Goal: Information Seeking & Learning: Understand process/instructions

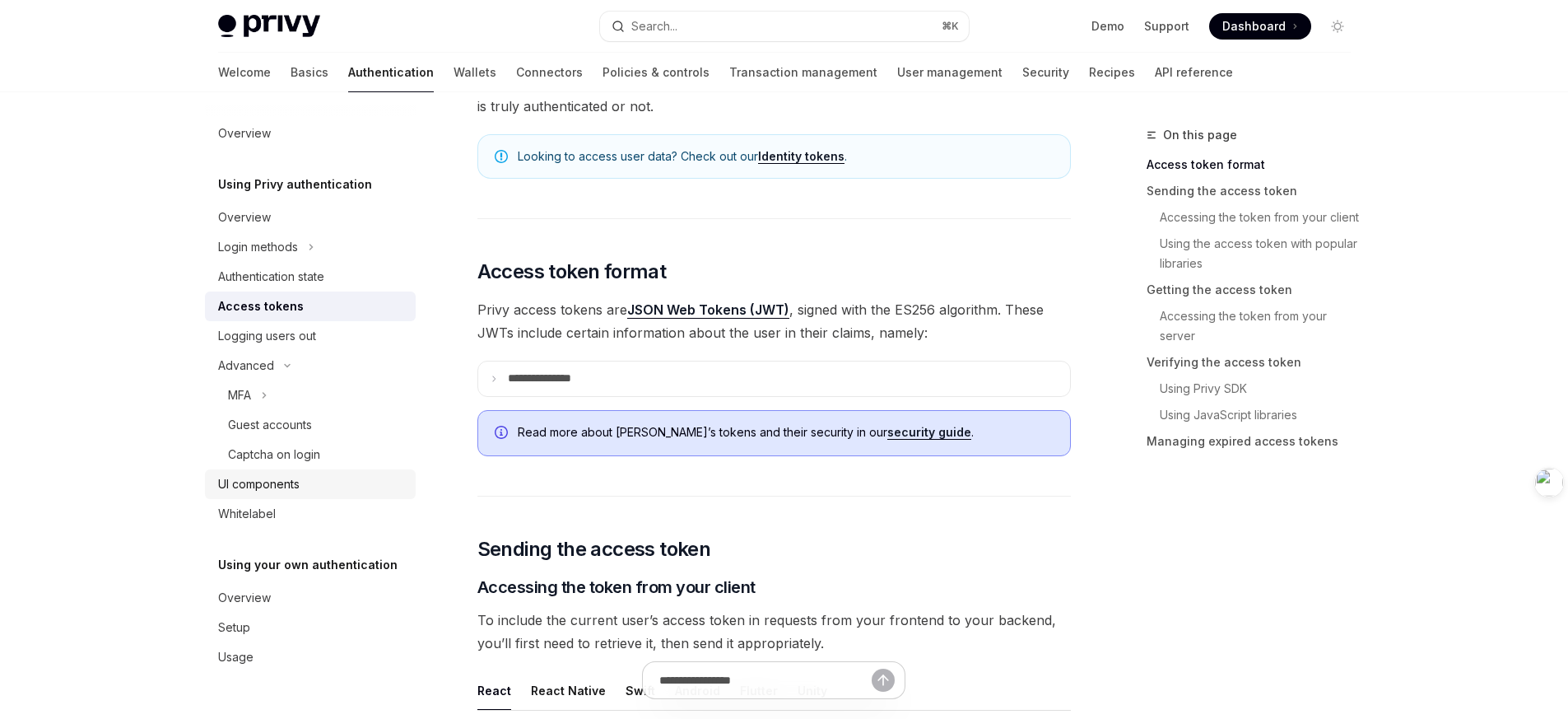
click at [293, 487] on div "UI components" at bounding box center [258, 484] width 81 height 20
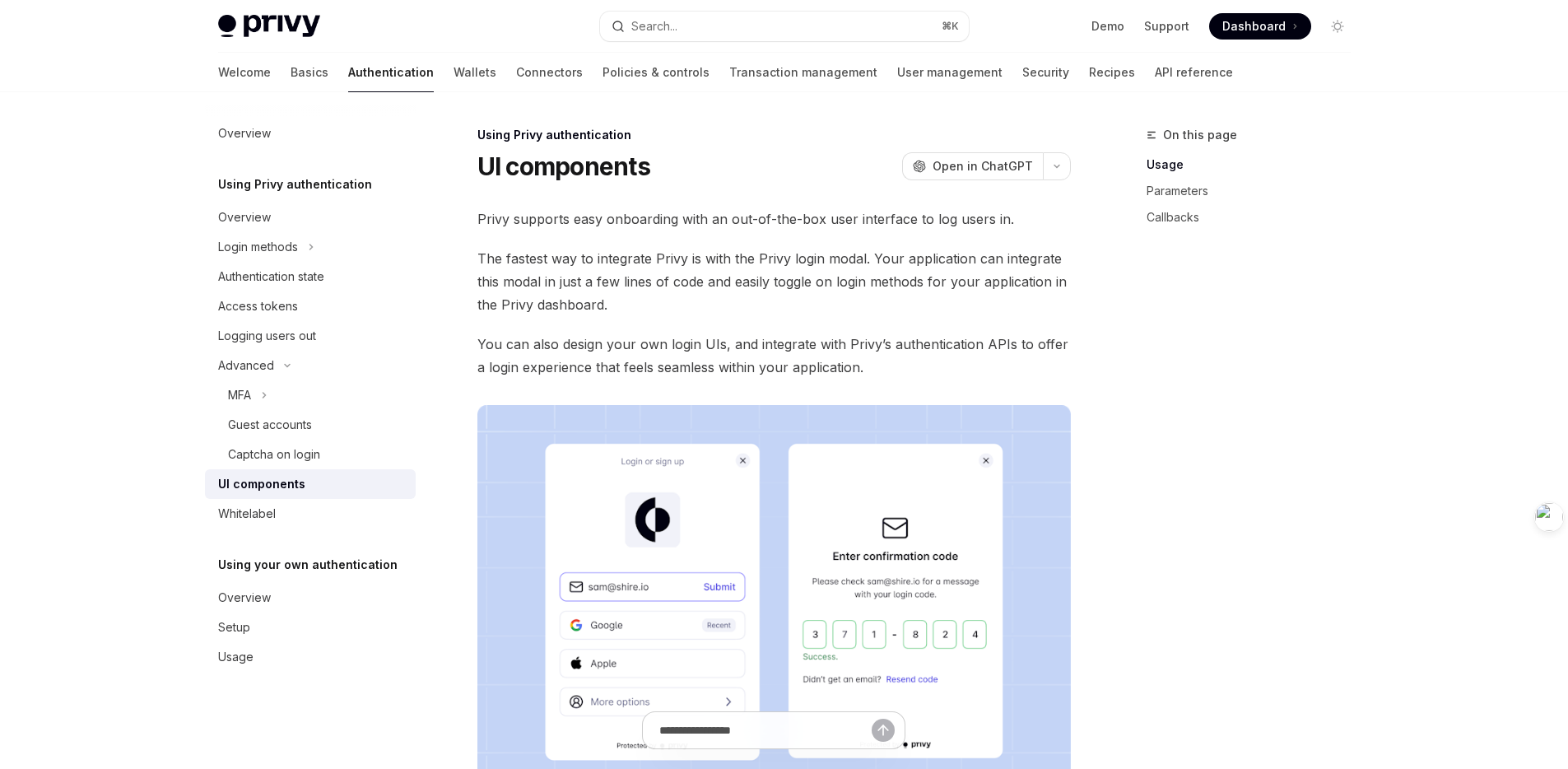
click at [795, 216] on span "Privy supports easy onboarding with an out-of-the-box user interface to log use…" at bounding box center [774, 219] width 593 height 23
click at [817, 128] on div "Using Privy authentication" at bounding box center [774, 135] width 593 height 16
click at [1259, 26] on span "Dashboard" at bounding box center [1254, 26] width 63 height 16
drag, startPoint x: 790, startPoint y: 165, endPoint x: 799, endPoint y: 161, distance: 9.8
click at [791, 164] on div "UI components OpenAI Open in ChatGPT" at bounding box center [774, 166] width 593 height 30
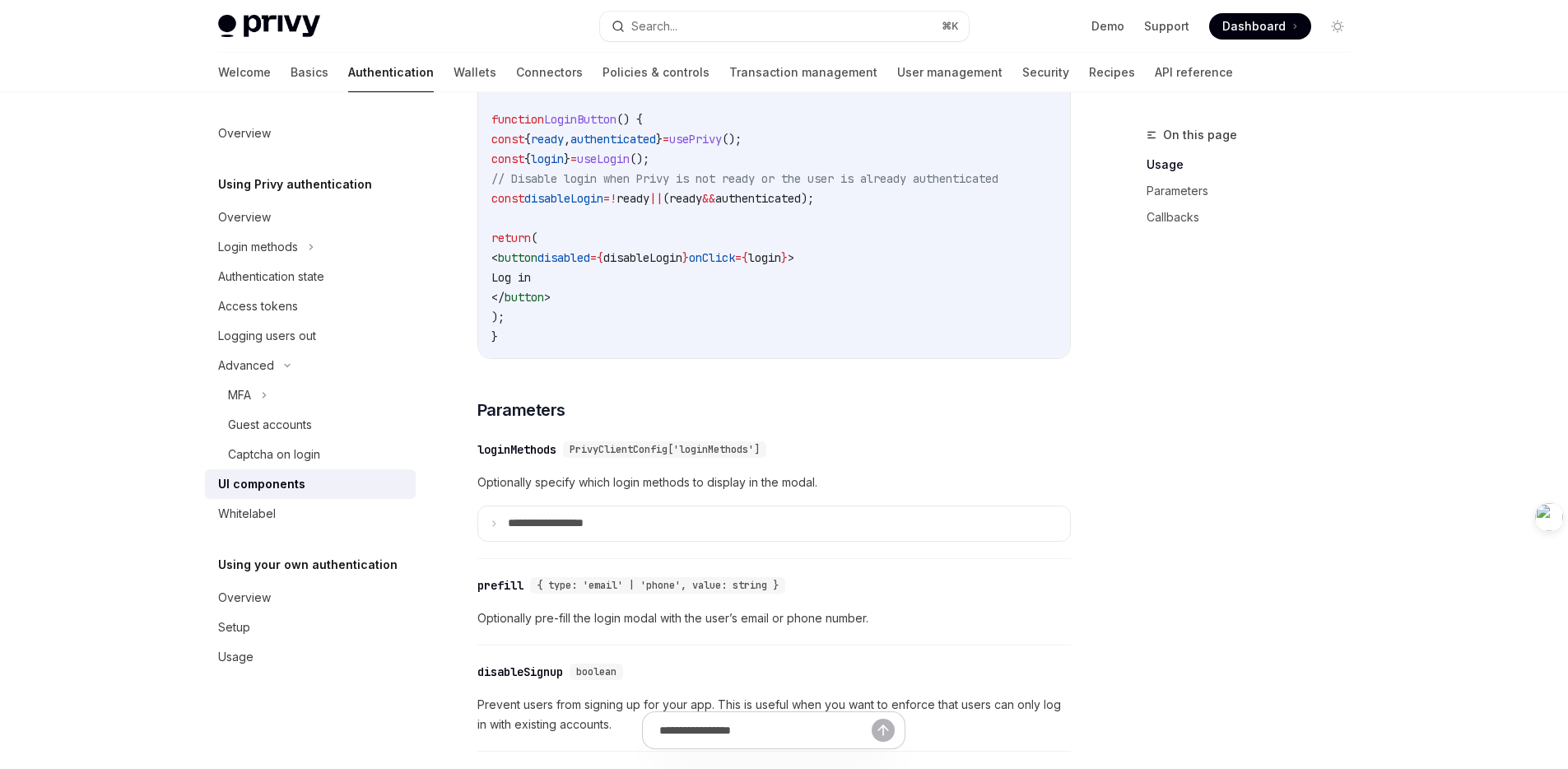
scroll to position [1451, 0]
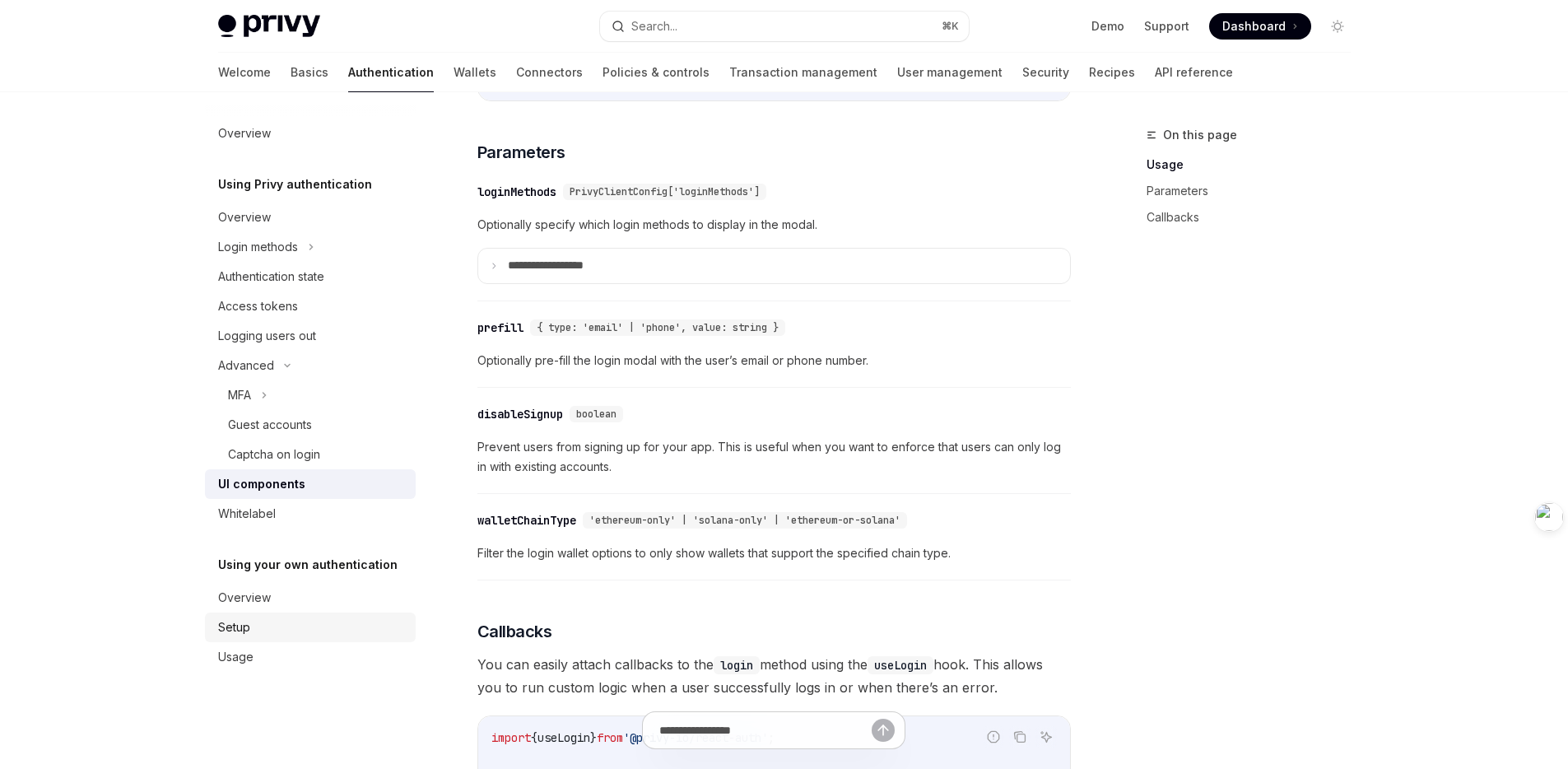
click at [268, 629] on div "Setup" at bounding box center [312, 627] width 188 height 20
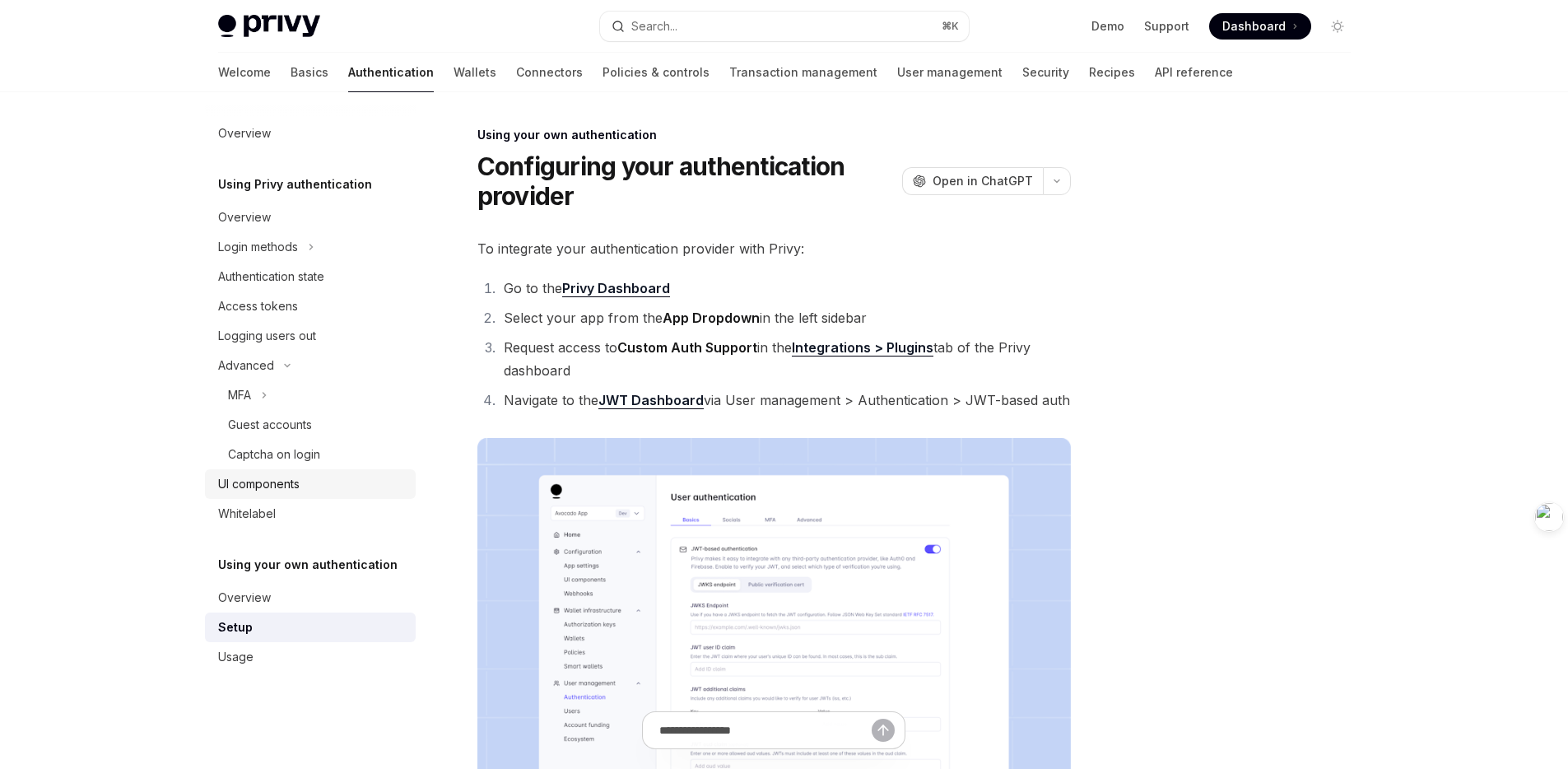
click at [276, 485] on div "UI components" at bounding box center [258, 484] width 81 height 20
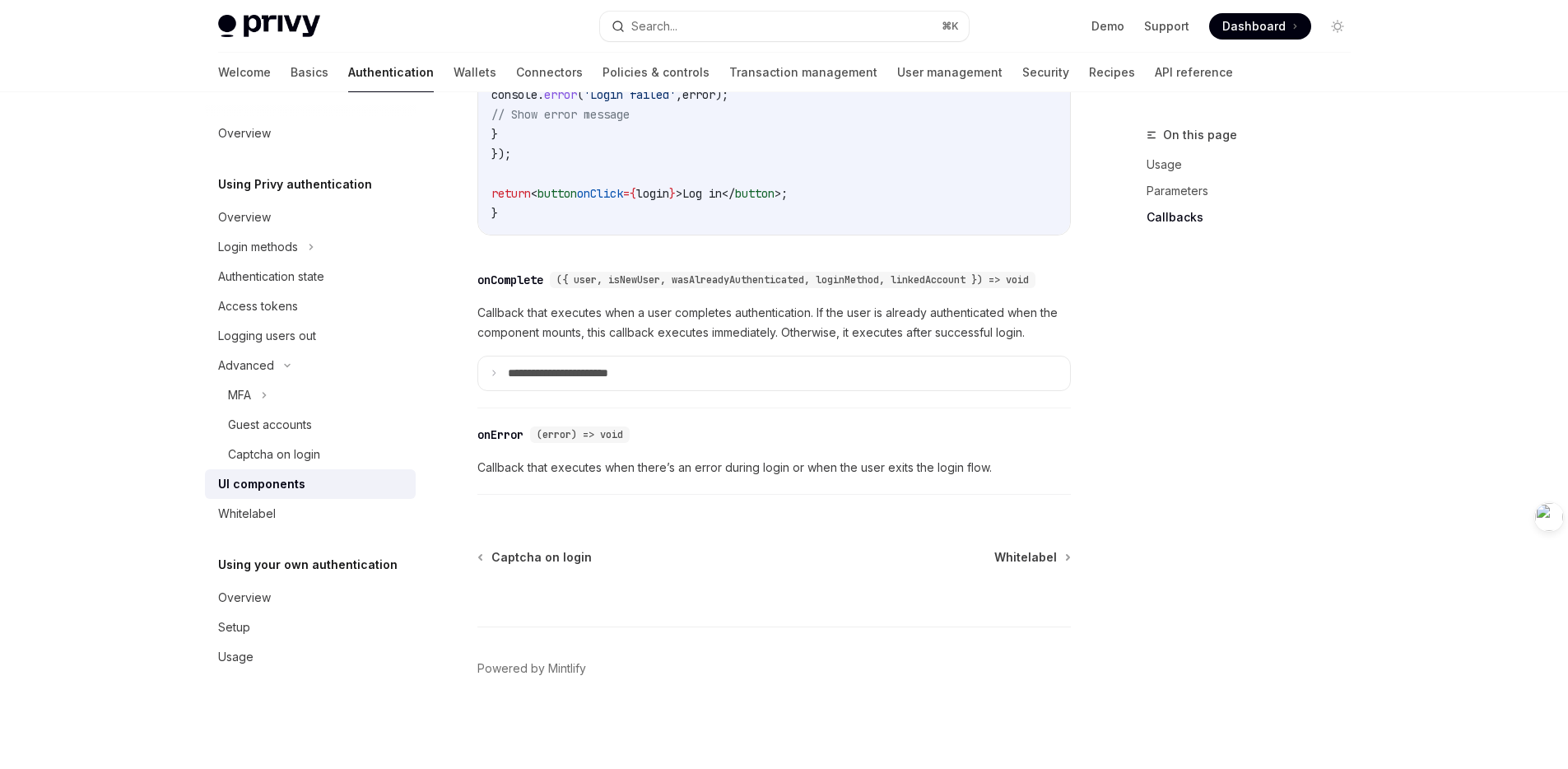
scroll to position [2393, 0]
click at [739, 444] on div "​ onError (error) => void" at bounding box center [765, 435] width 577 height 20
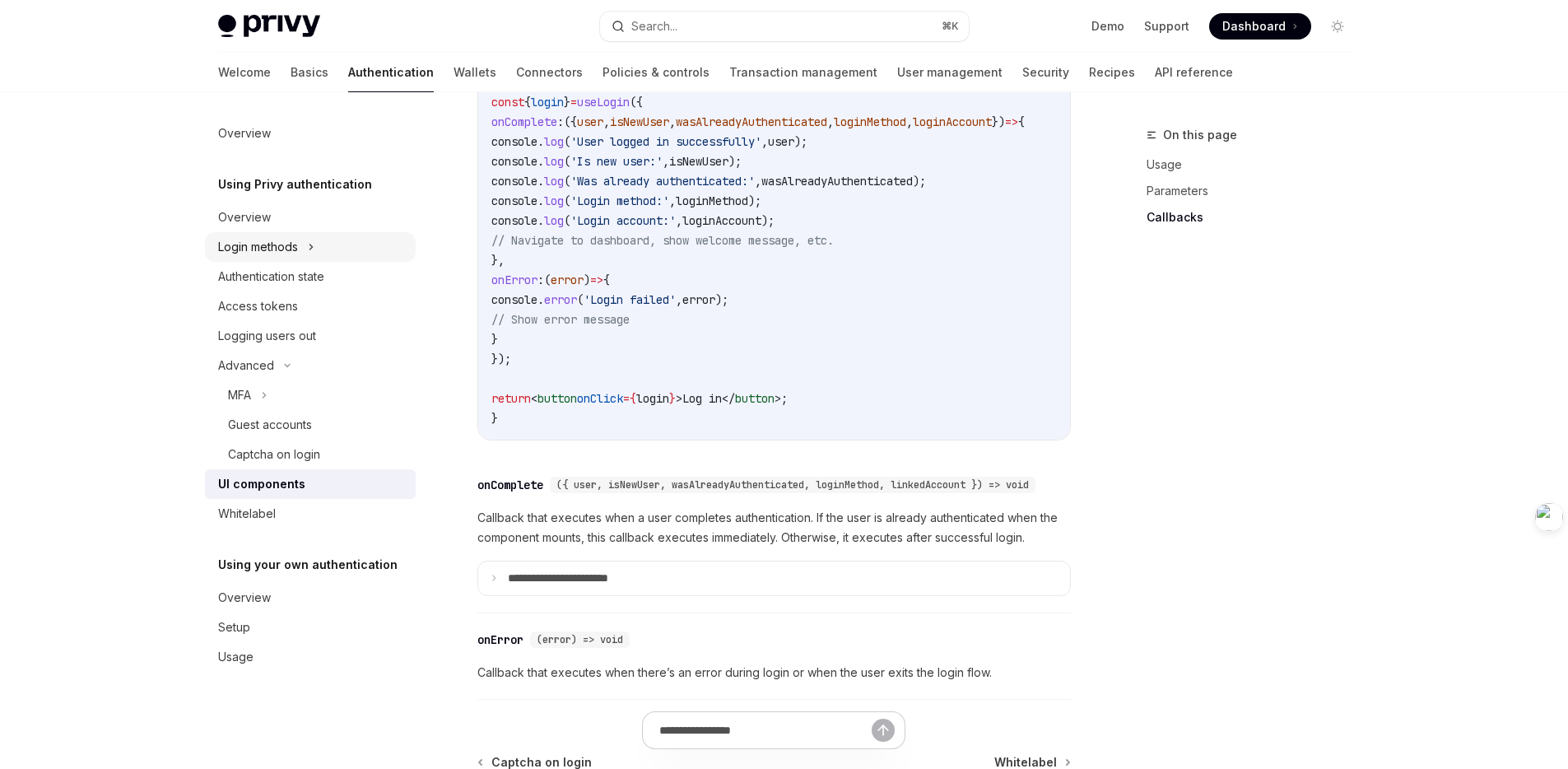
scroll to position [2128, 0]
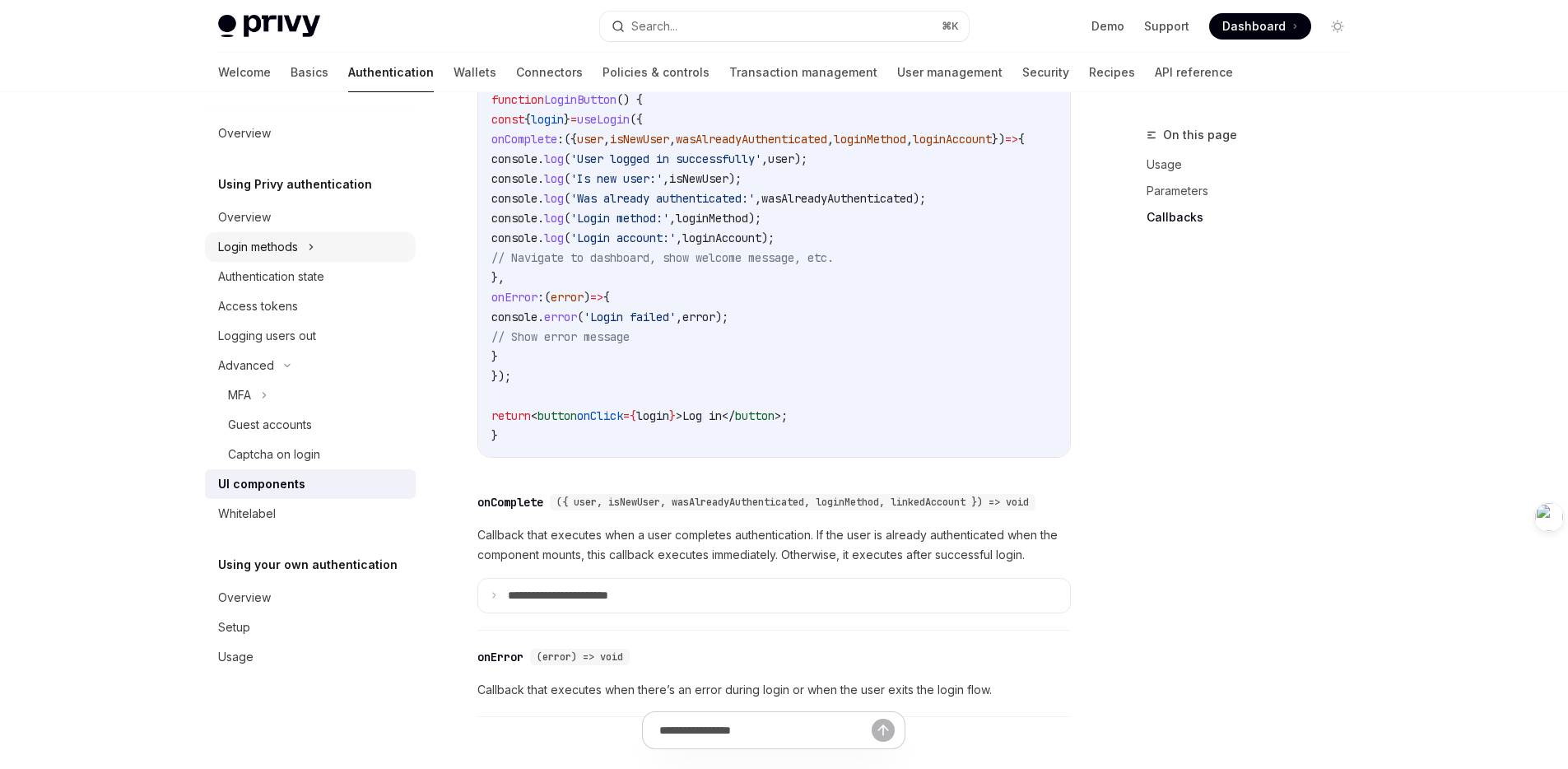
click at [291, 247] on div "Login methods" at bounding box center [258, 247] width 80 height 20
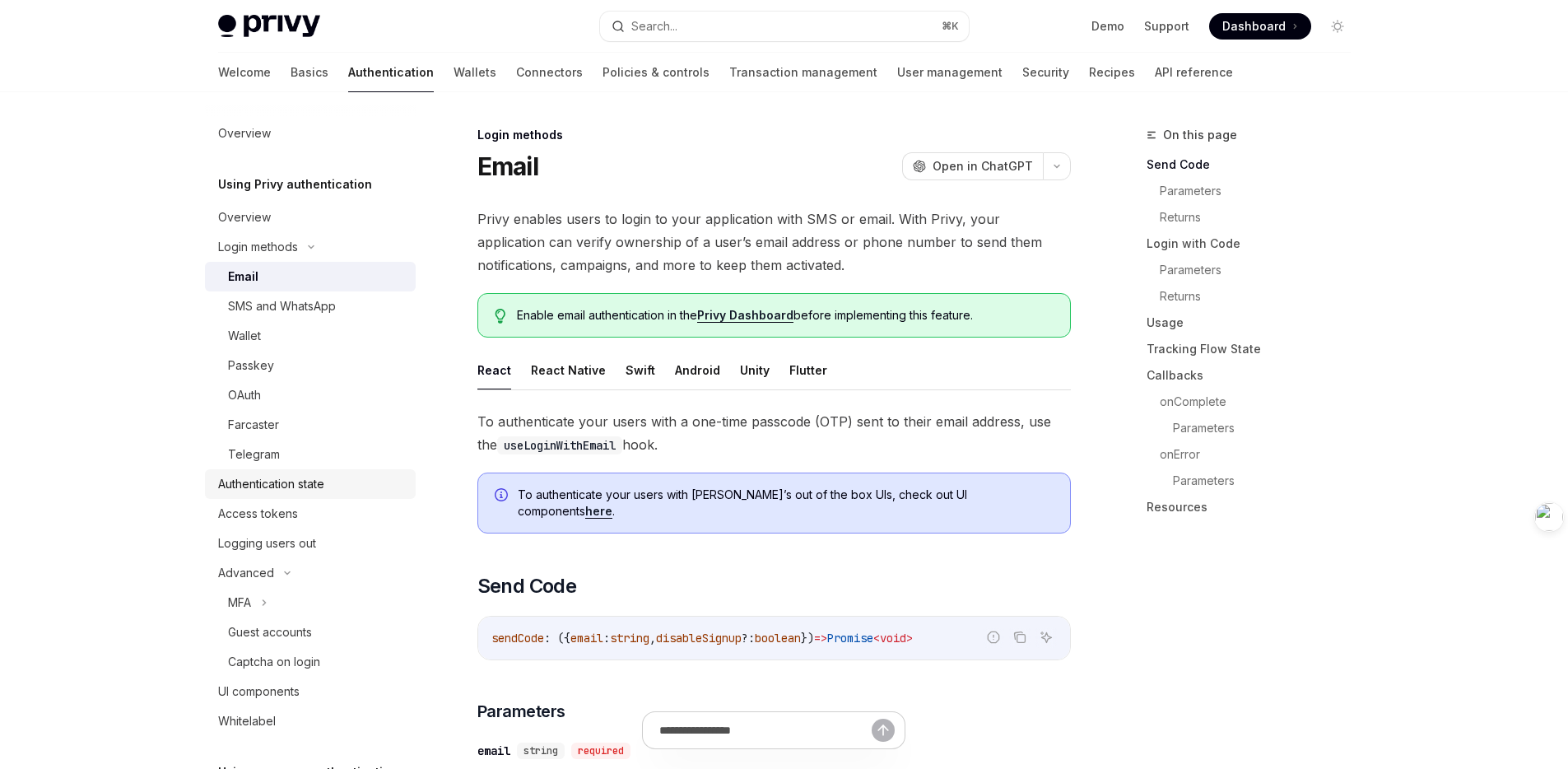
click at [309, 484] on div "Authentication state" at bounding box center [271, 484] width 106 height 20
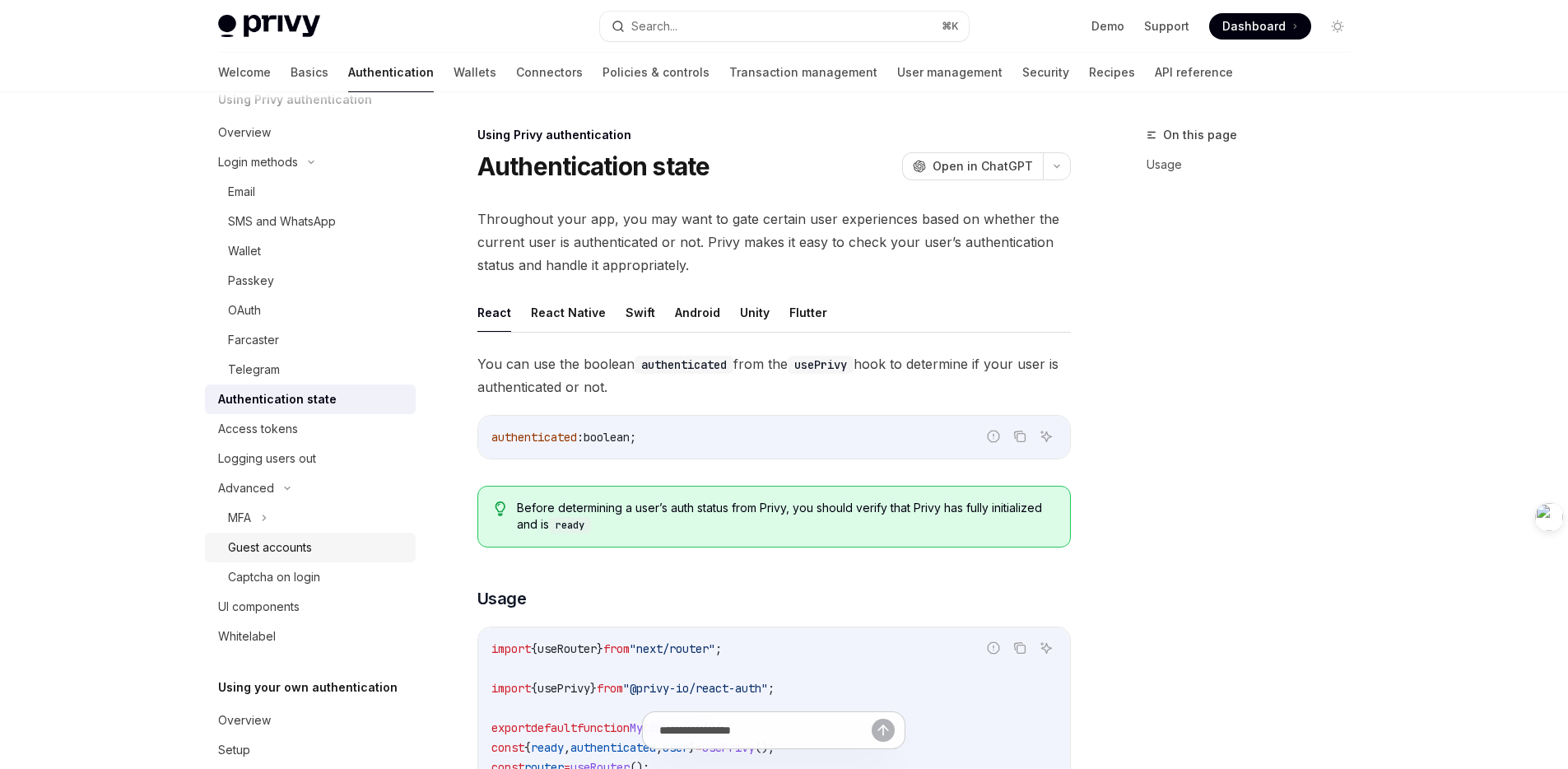
scroll to position [142, 0]
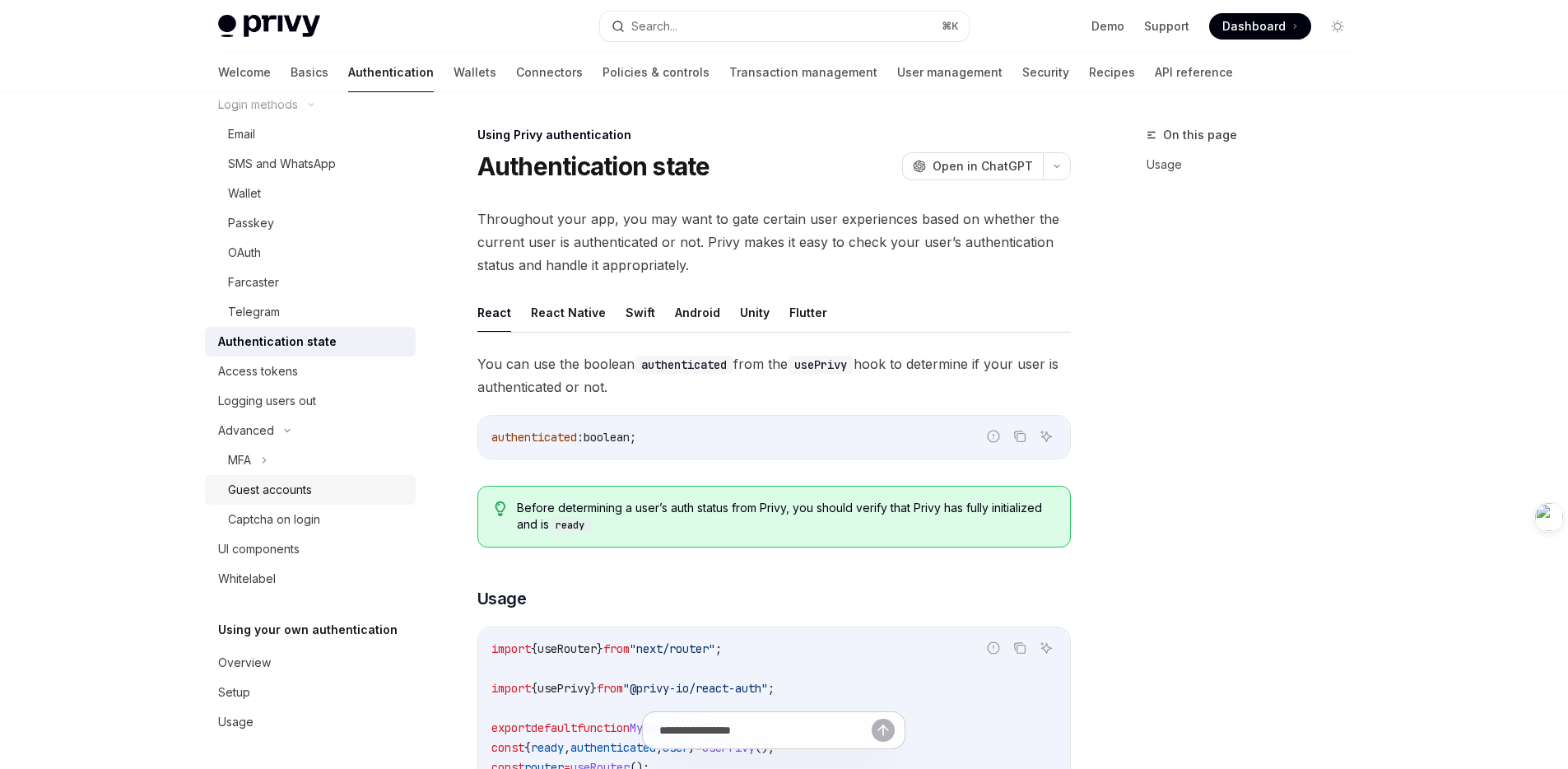
type textarea "*"
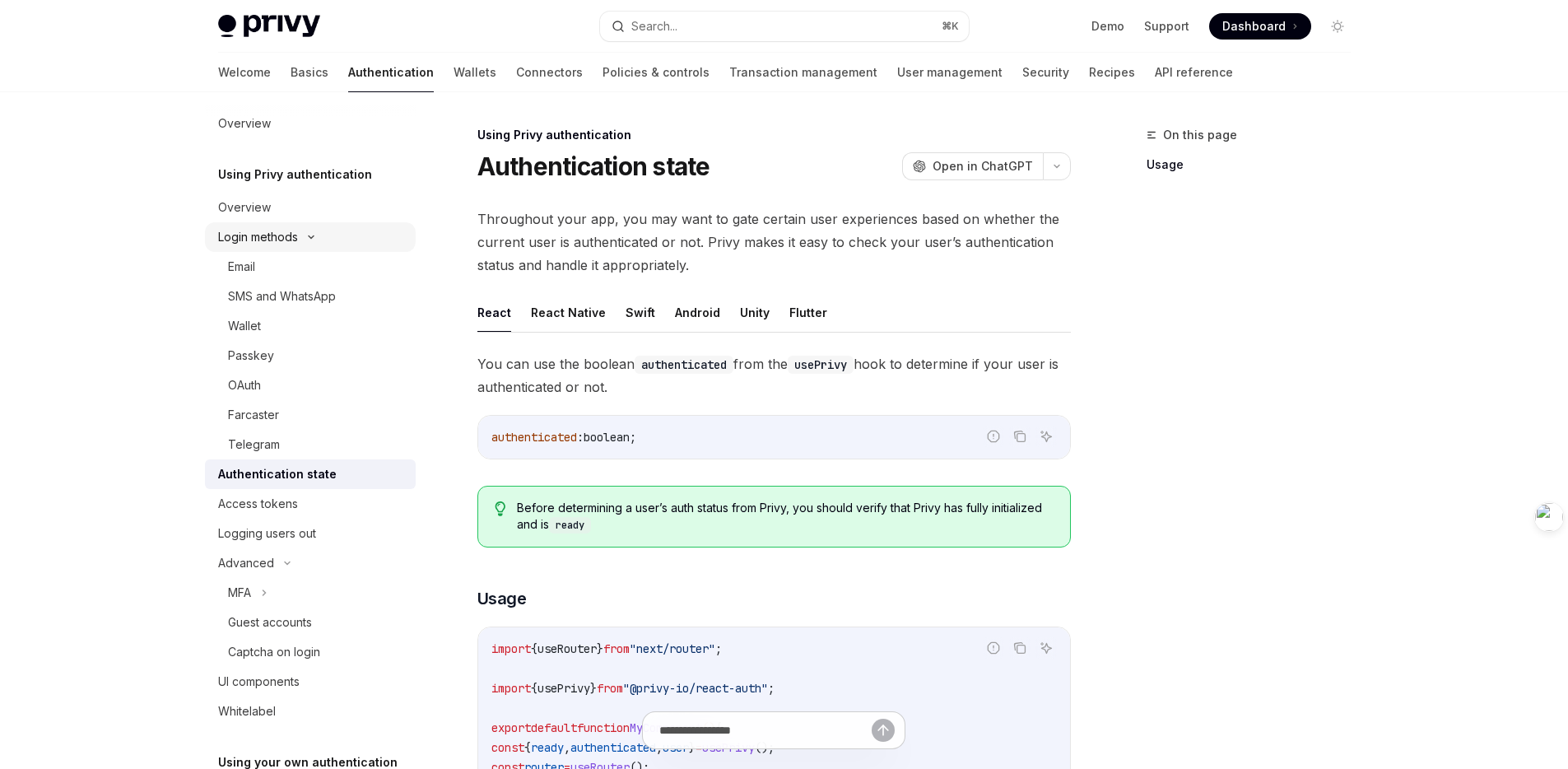
scroll to position [0, 0]
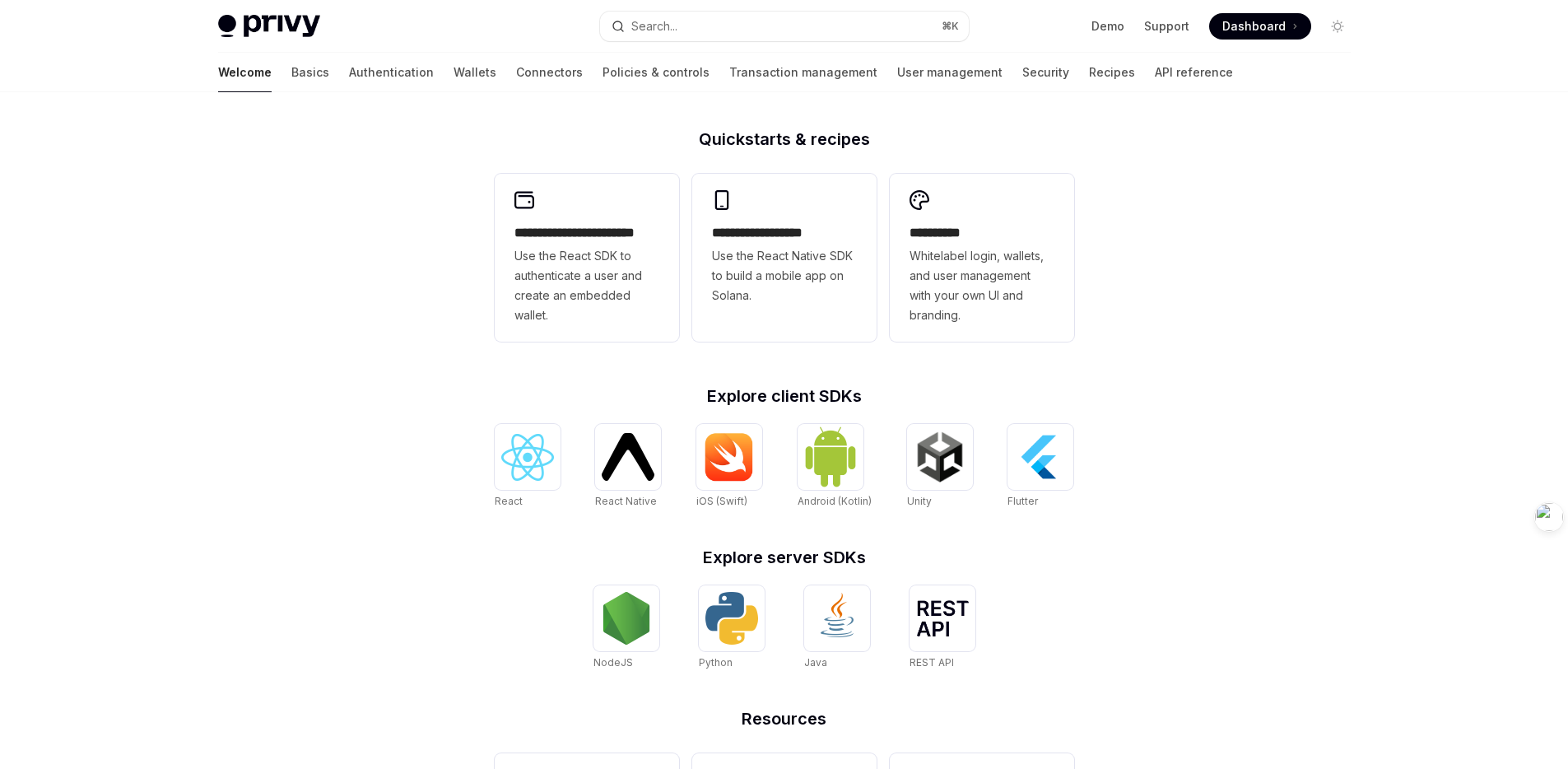
scroll to position [134, 0]
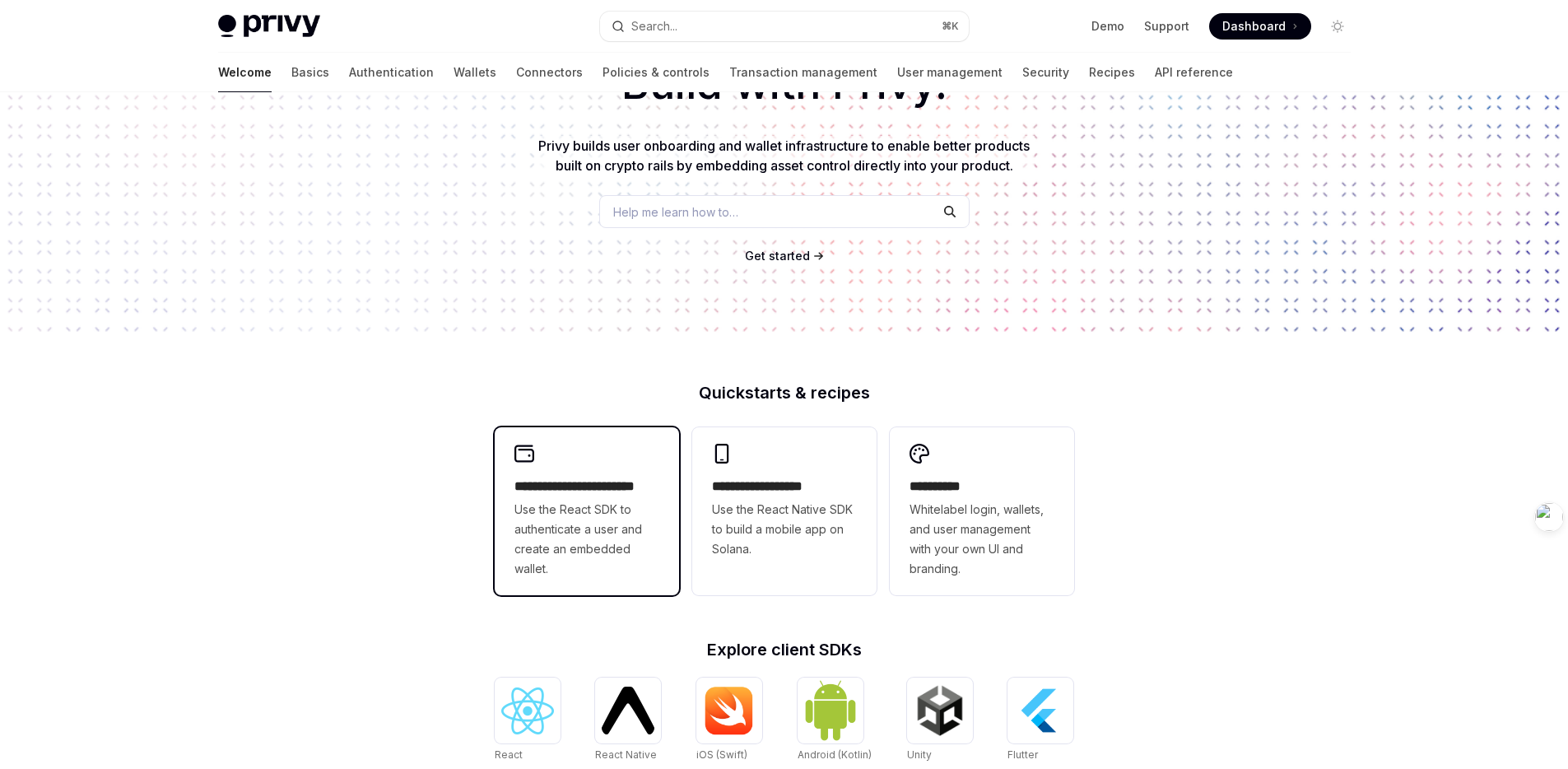
click at [610, 470] on div "**********" at bounding box center [587, 511] width 184 height 168
click at [273, 32] on img at bounding box center [269, 26] width 102 height 23
type textarea "*"
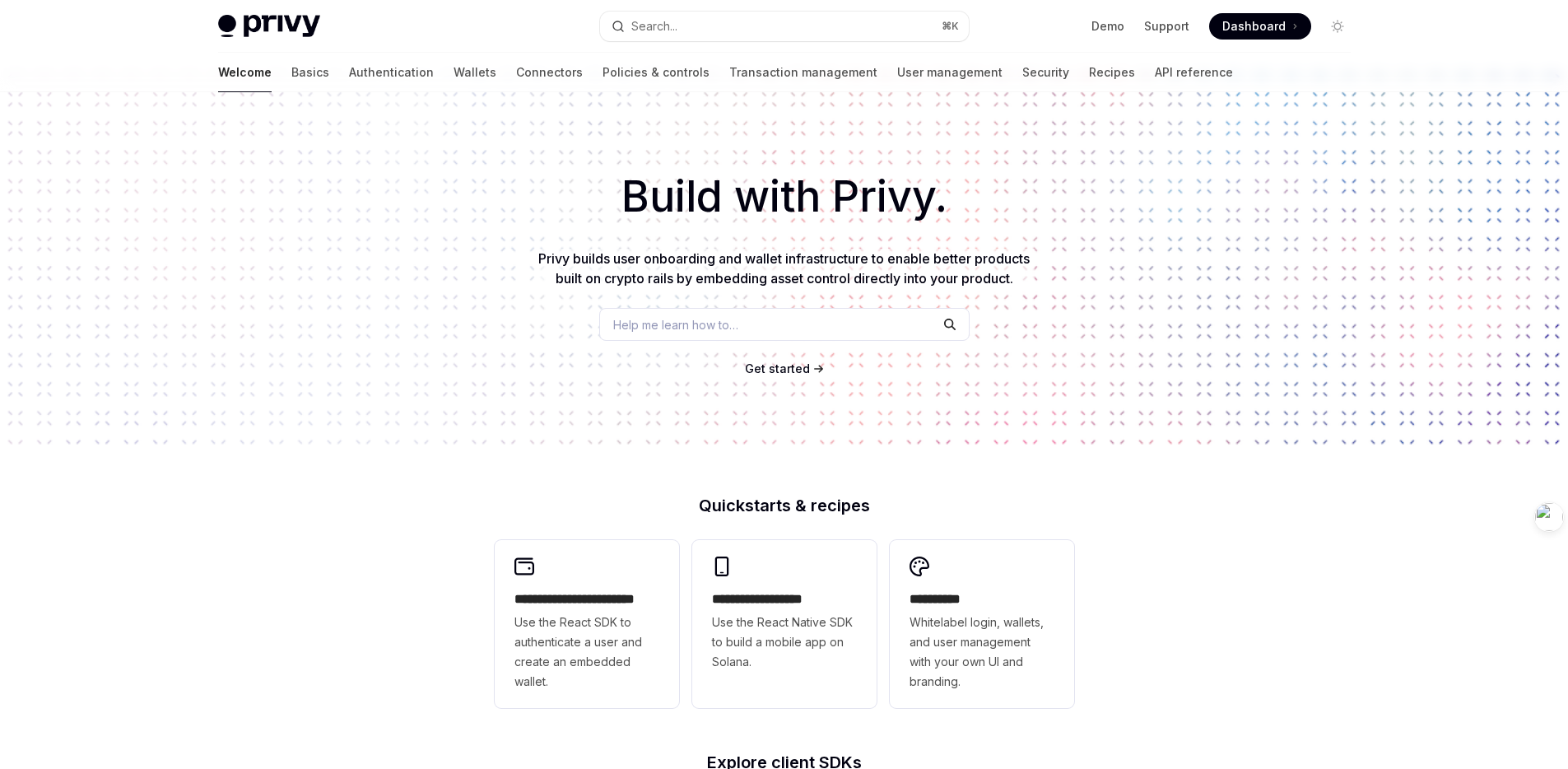
scroll to position [0, 0]
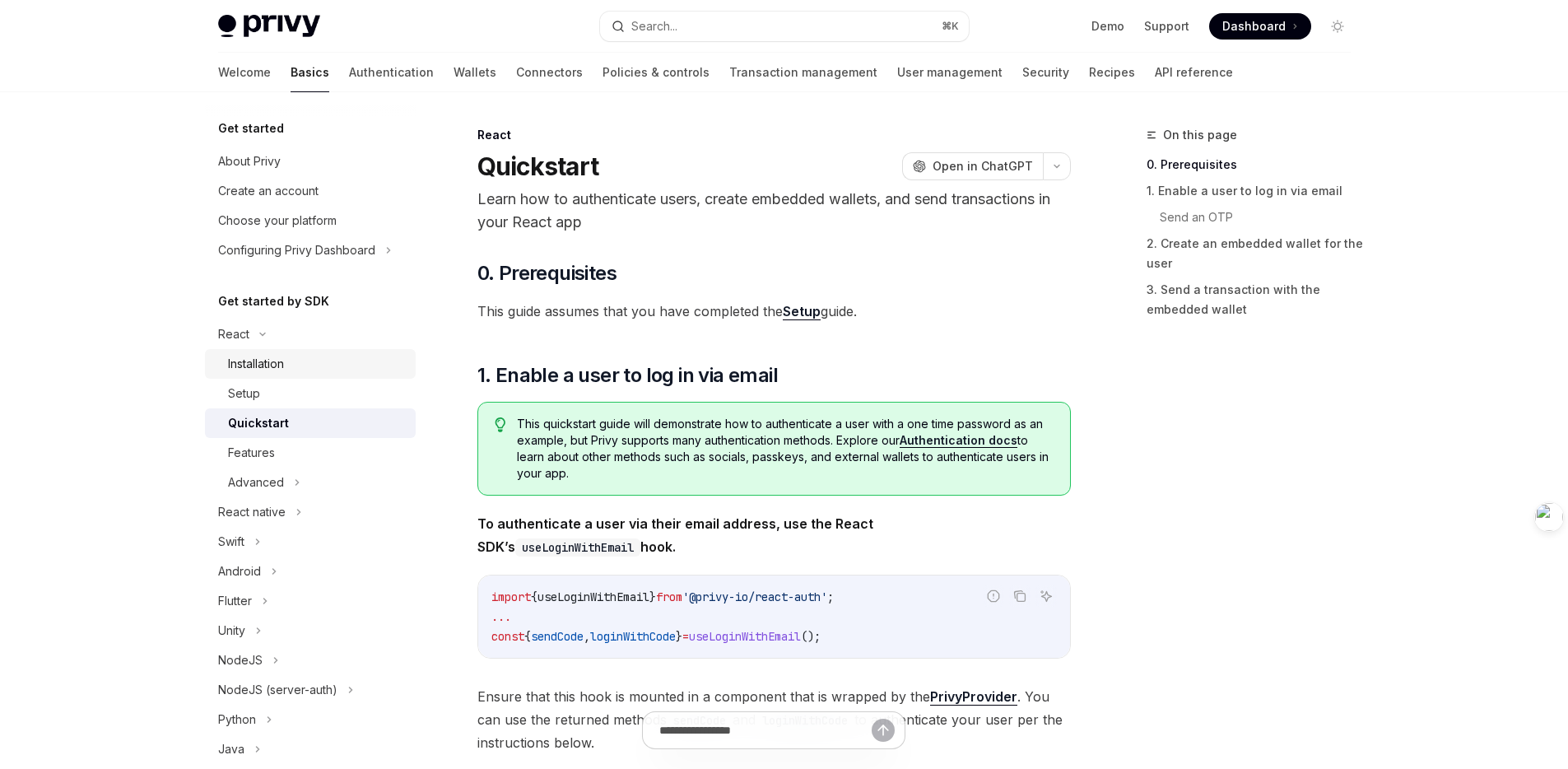
click at [284, 354] on div "Installation" at bounding box center [256, 364] width 56 height 20
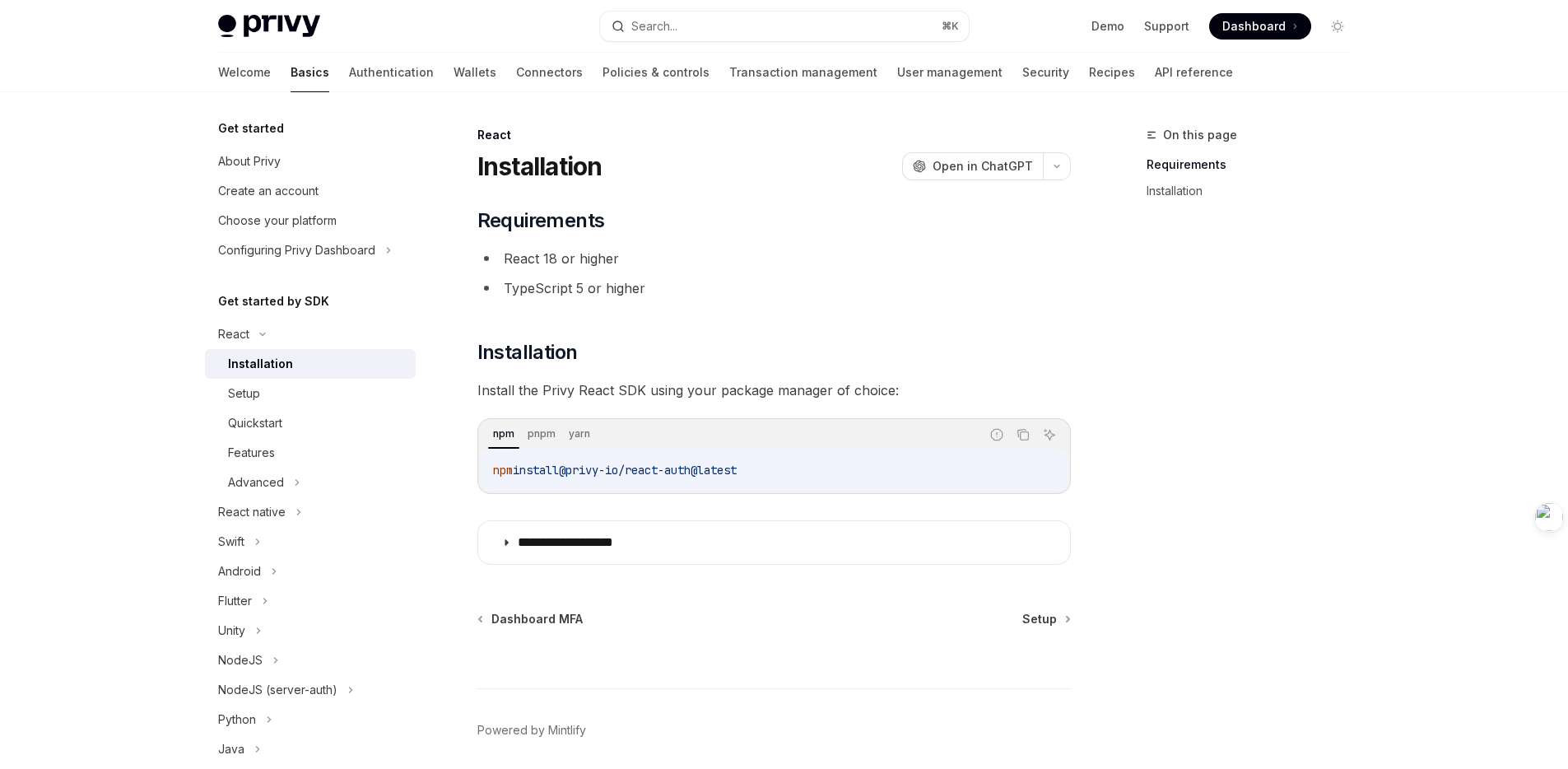
drag, startPoint x: 630, startPoint y: 478, endPoint x: 598, endPoint y: 454, distance: 40.0
click at [627, 476] on code "npm install @privy-io/react-auth@latest" at bounding box center [774, 470] width 562 height 20
drag, startPoint x: 578, startPoint y: 435, endPoint x: 552, endPoint y: 454, distance: 32.2
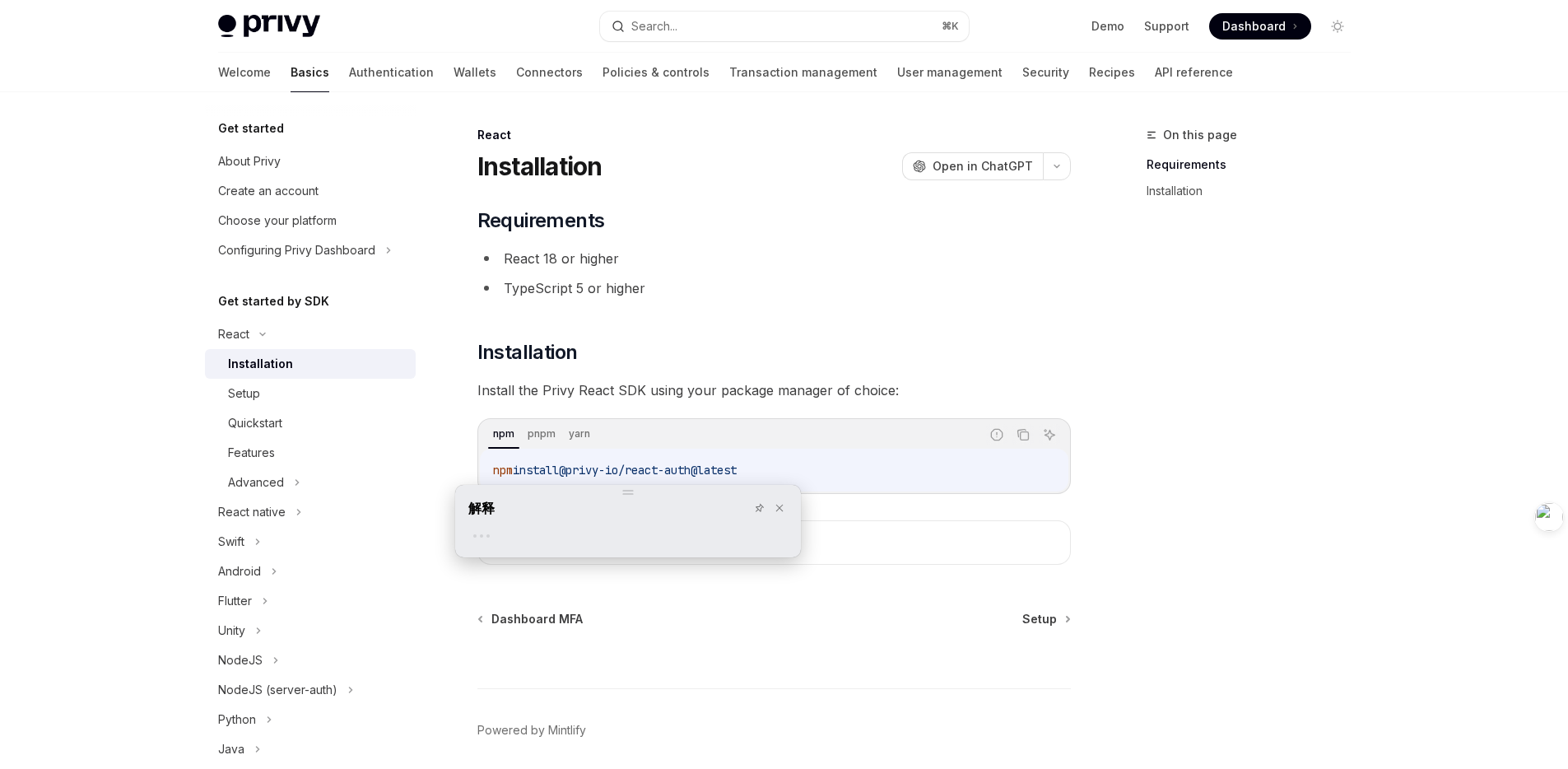
click at [581, 453] on div "npm install @privy-io/react-auth@latest" at bounding box center [774, 470] width 589 height 43
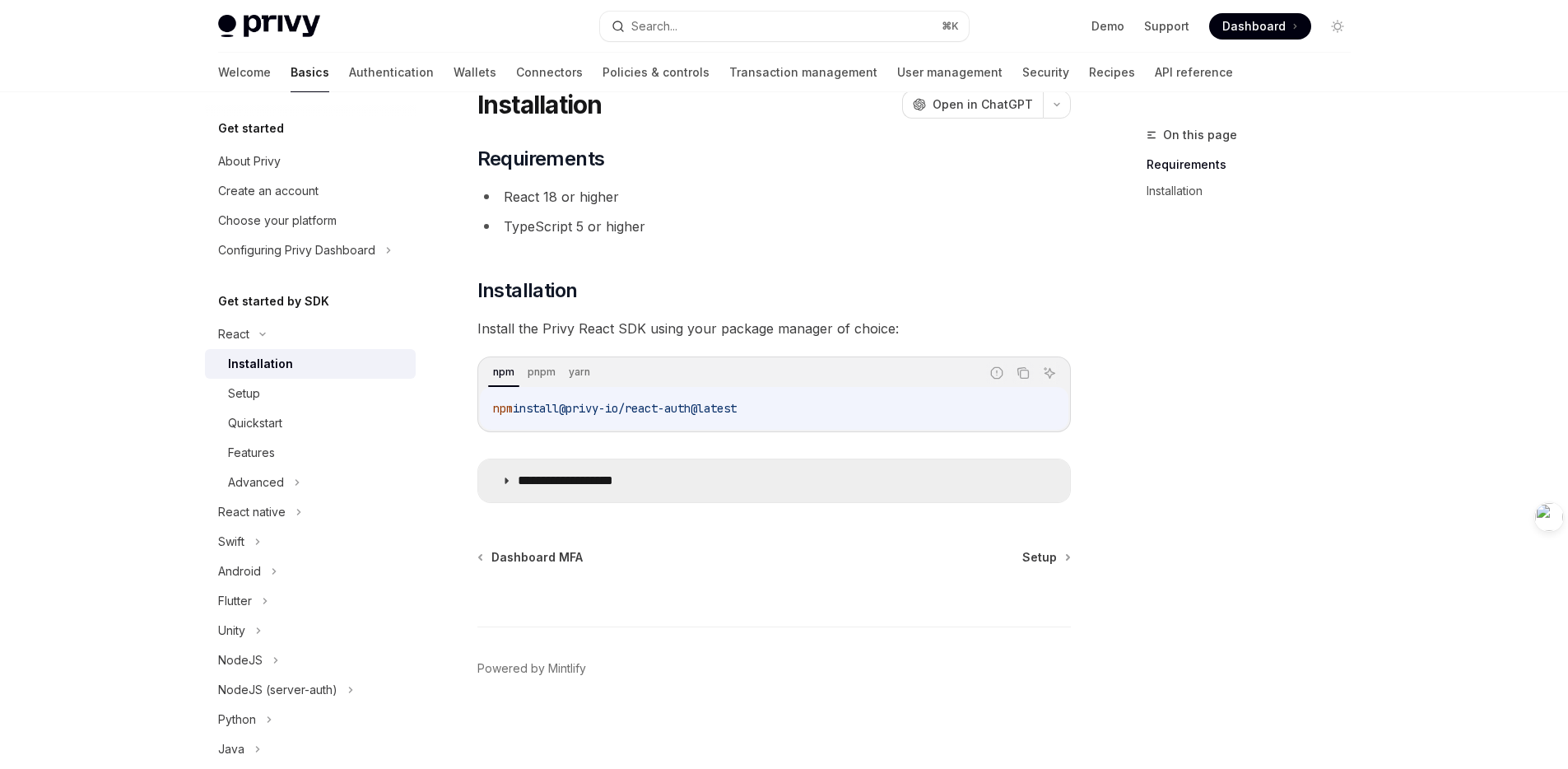
click at [512, 482] on summary "**********" at bounding box center [774, 481] width 592 height 43
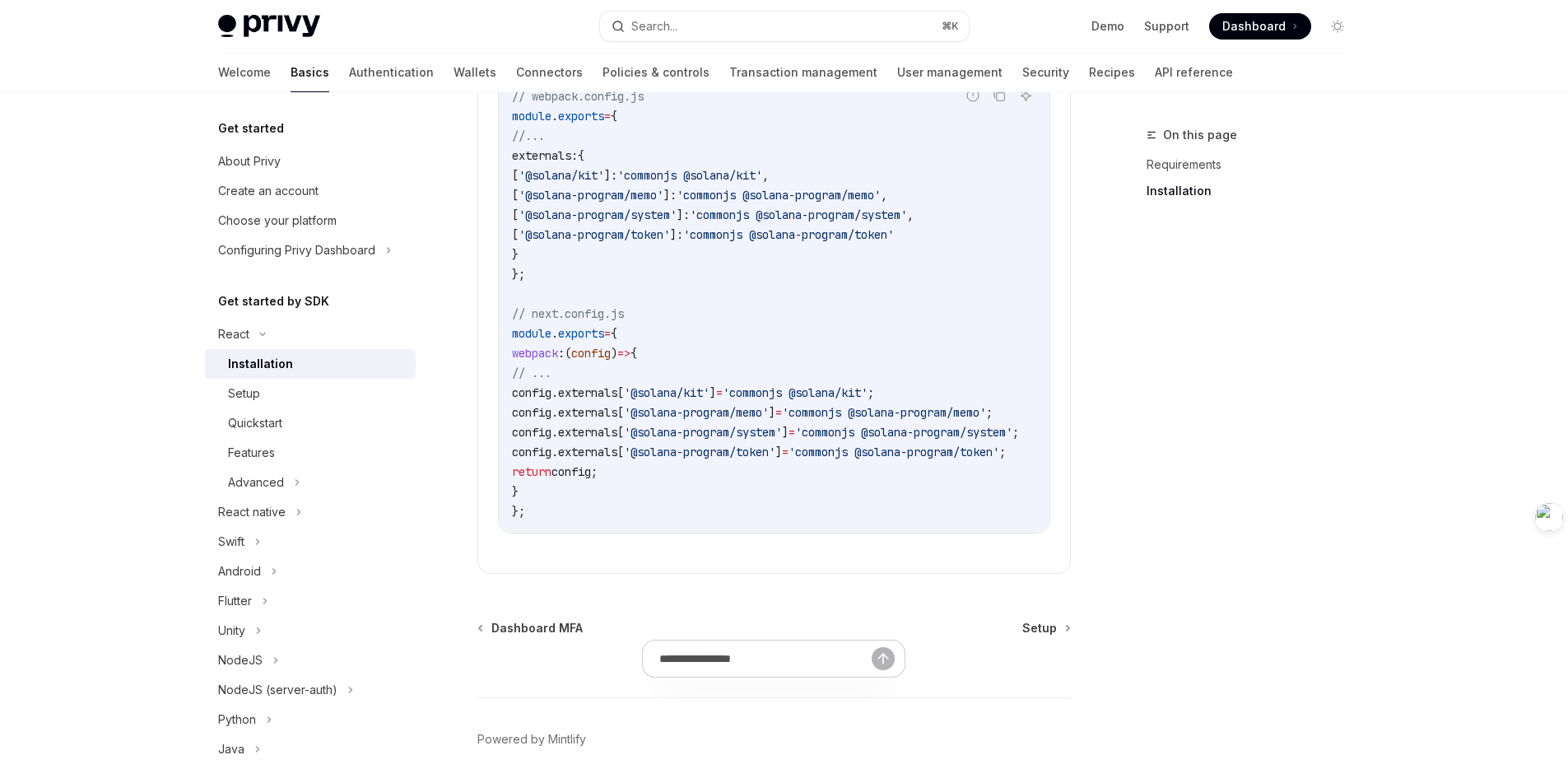
scroll to position [827, 0]
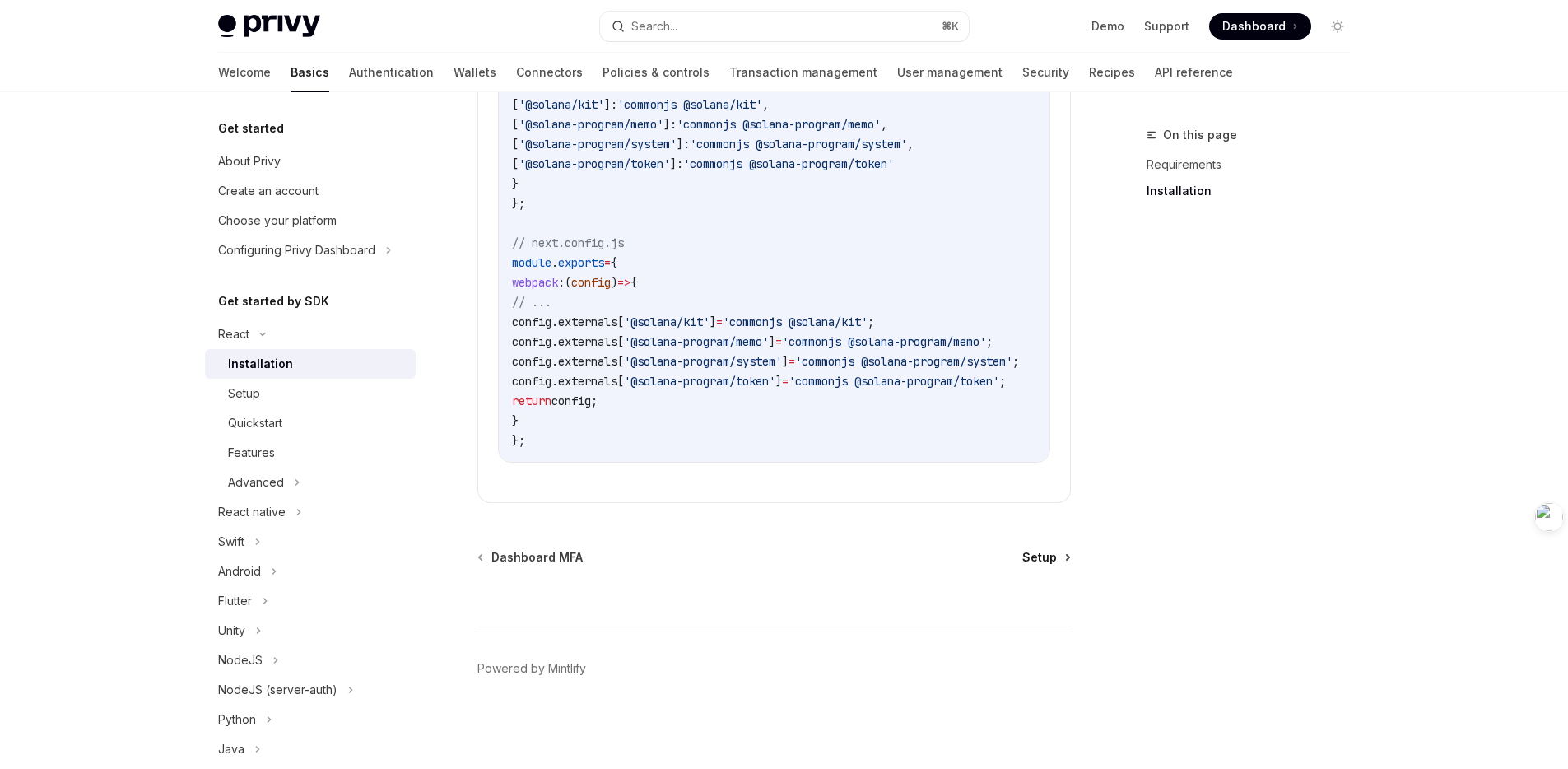
click at [1070, 560] on div "**********" at bounding box center [620, 36] width 909 height 1465
click at [1037, 558] on span "Setup" at bounding box center [1040, 557] width 35 height 16
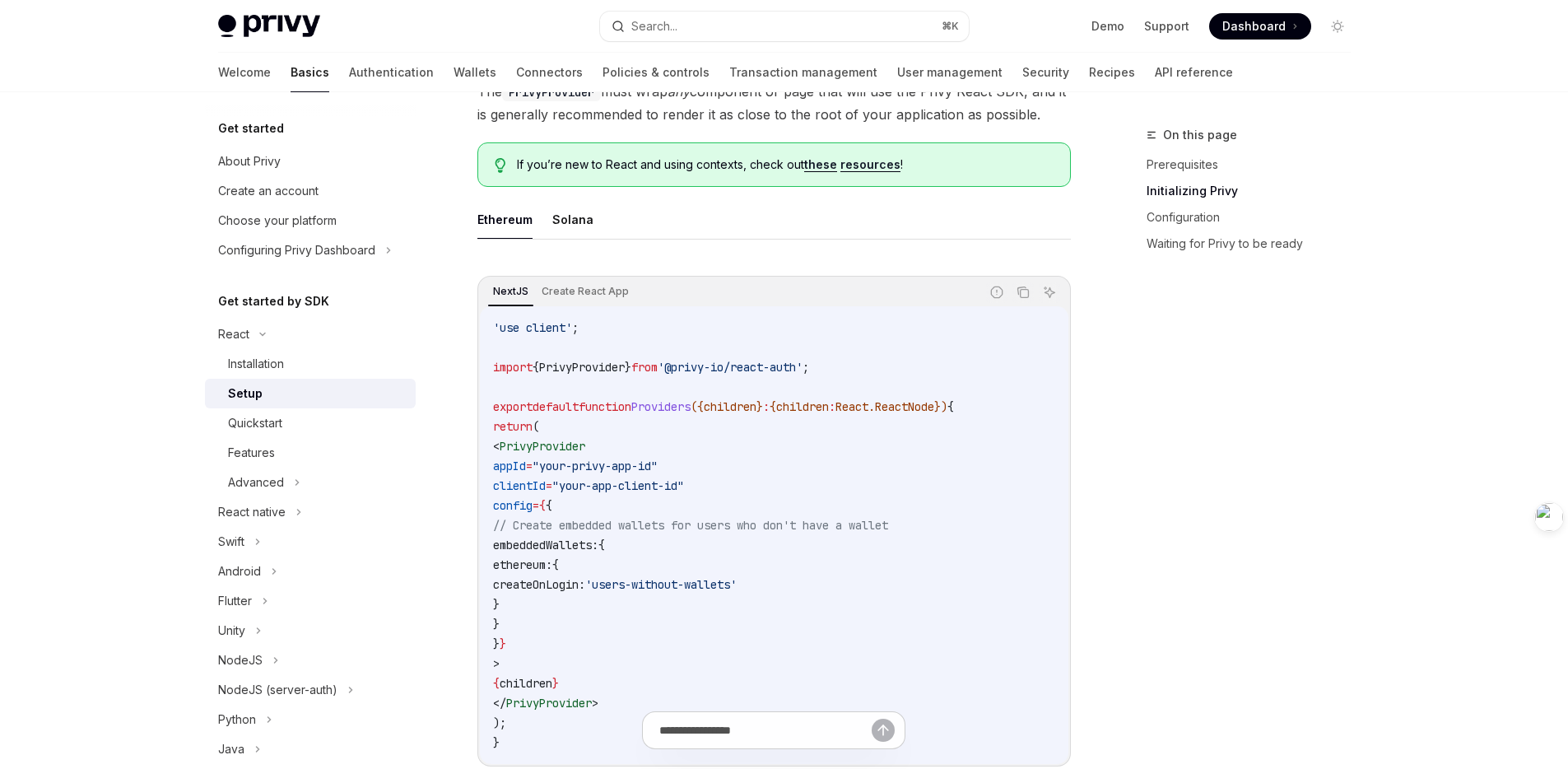
scroll to position [408, 0]
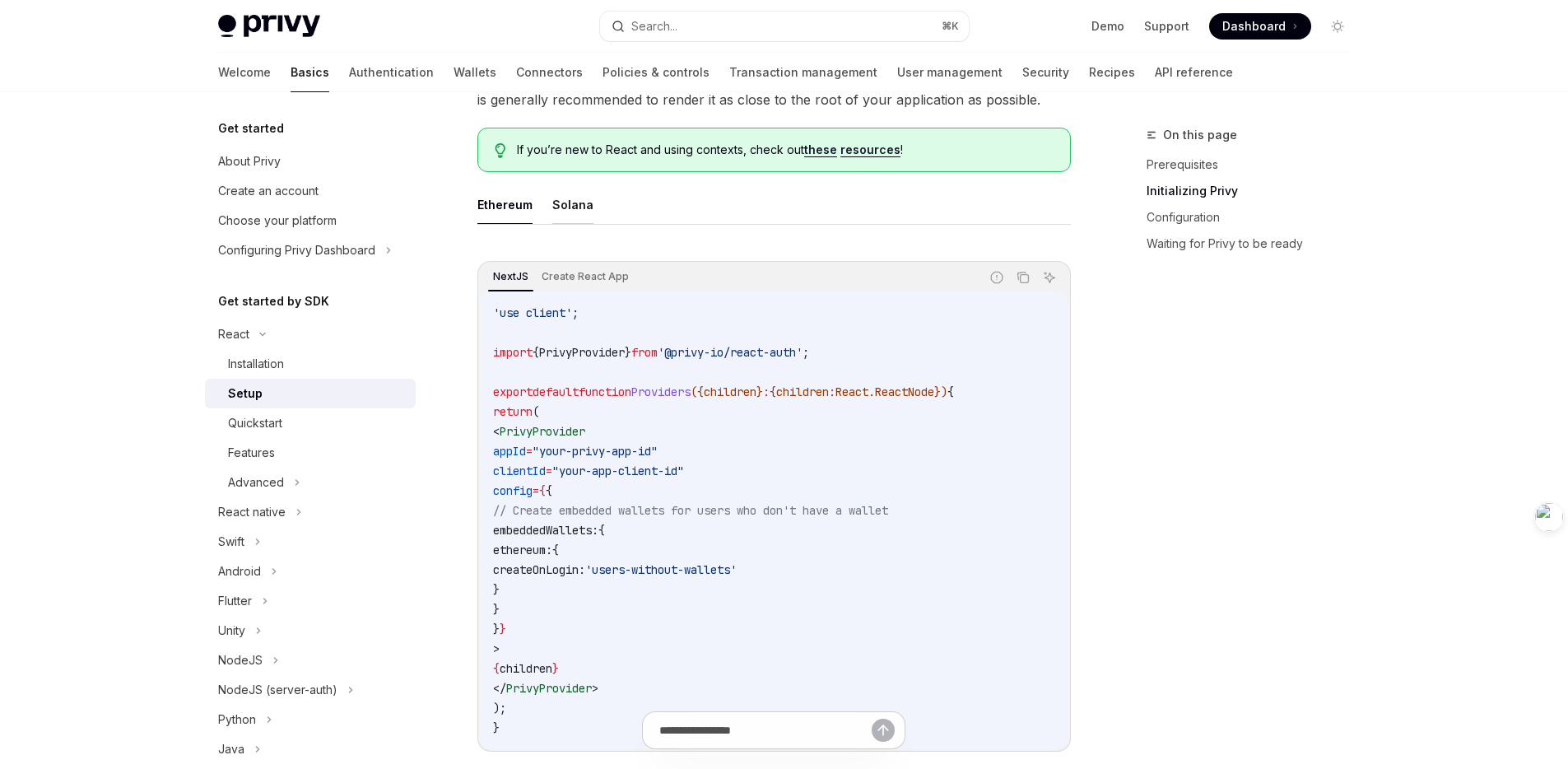
click at [563, 198] on button "Solana" at bounding box center [573, 204] width 41 height 39
click at [505, 204] on button "Ethereum" at bounding box center [505, 204] width 55 height 39
type textarea "*"
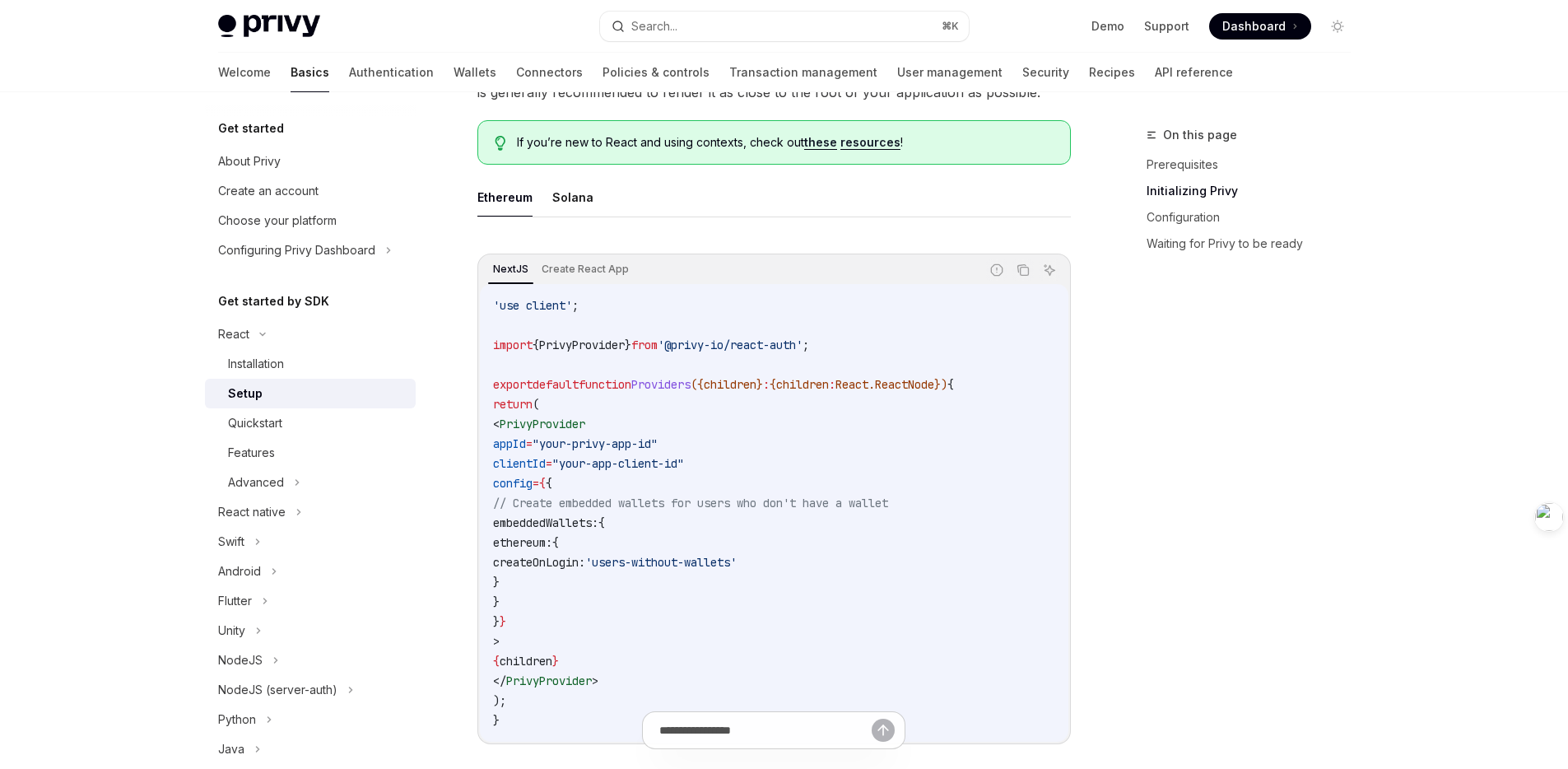
scroll to position [523, 0]
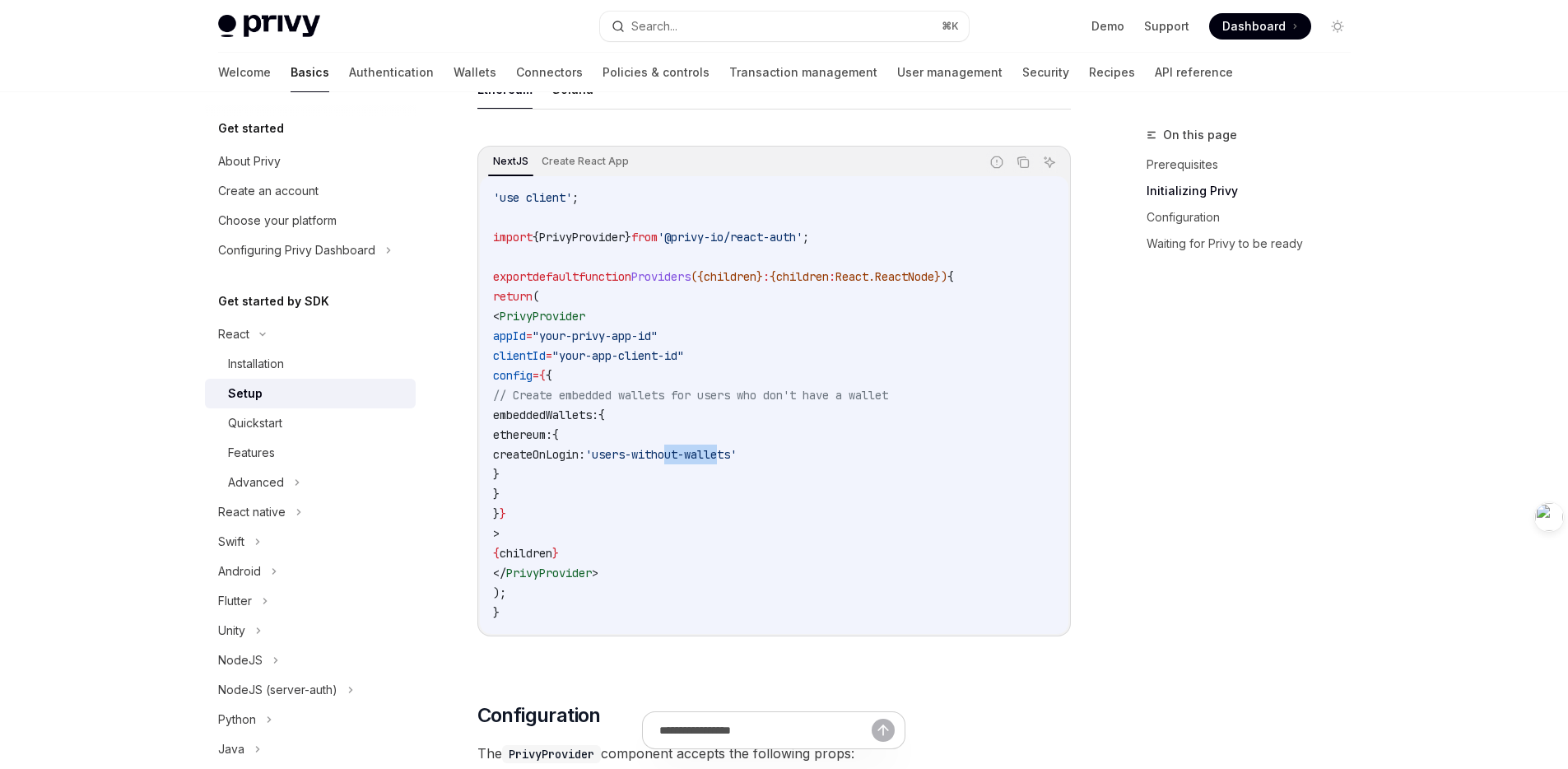
drag, startPoint x: 758, startPoint y: 454, endPoint x: 813, endPoint y: 459, distance: 55.2
click at [737, 458] on span "'users-without-wallets'" at bounding box center [661, 454] width 151 height 15
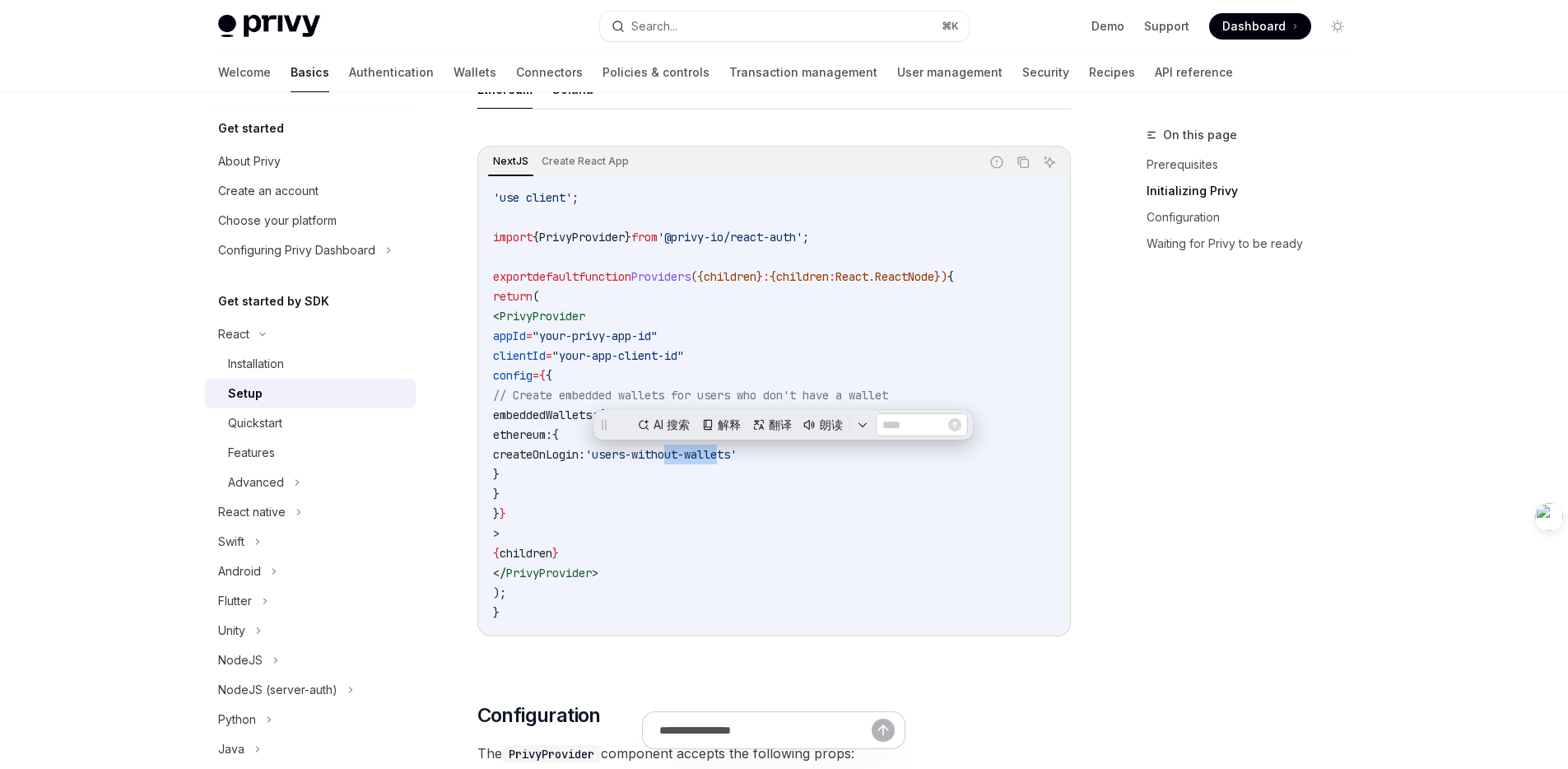
scroll to position [0, 0]
click at [811, 483] on code "'use client' ; import { PrivyProvider } from '@privy-io/react-auth' ; export de…" at bounding box center [774, 405] width 562 height 435
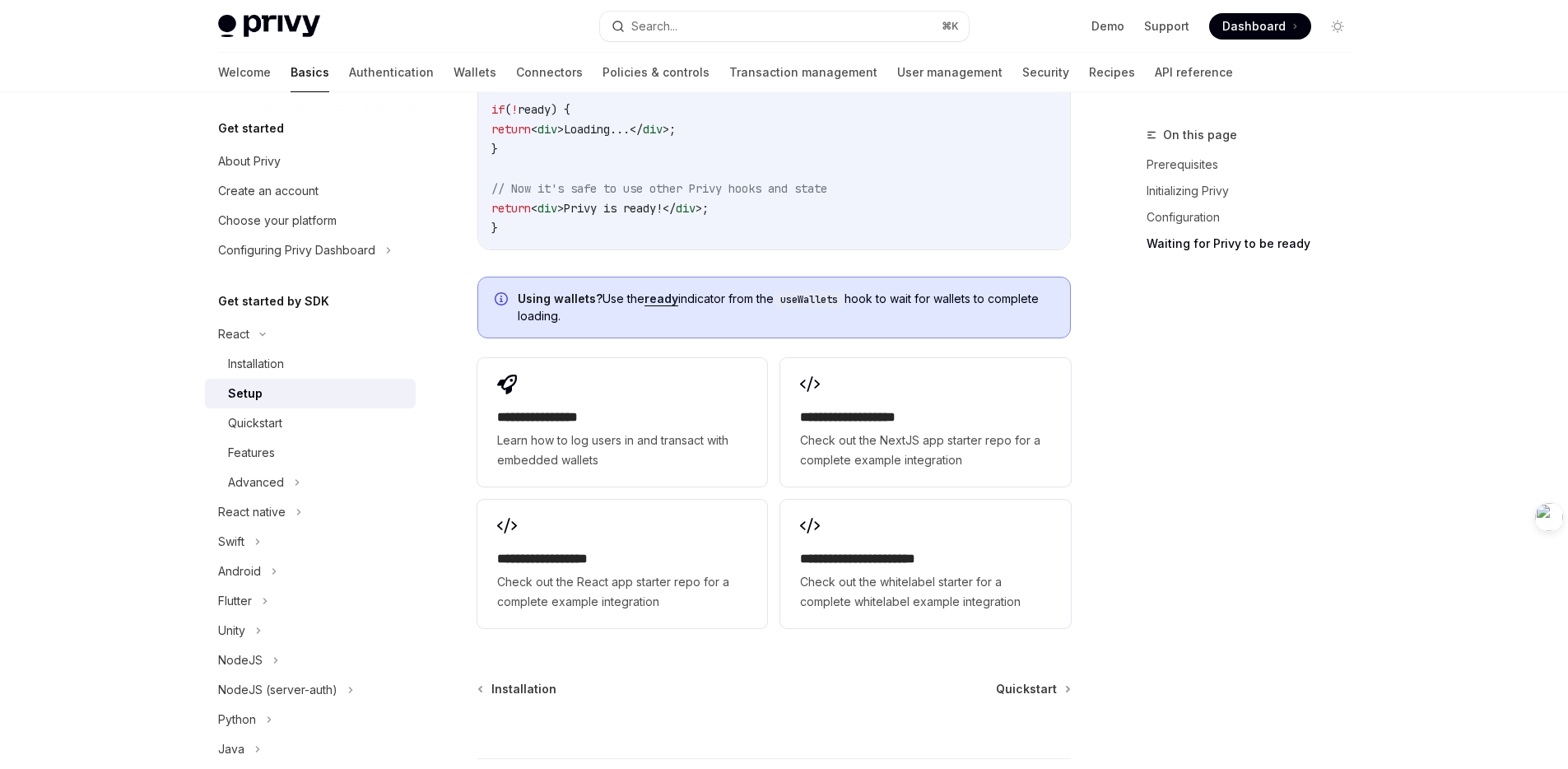
scroll to position [1992, 0]
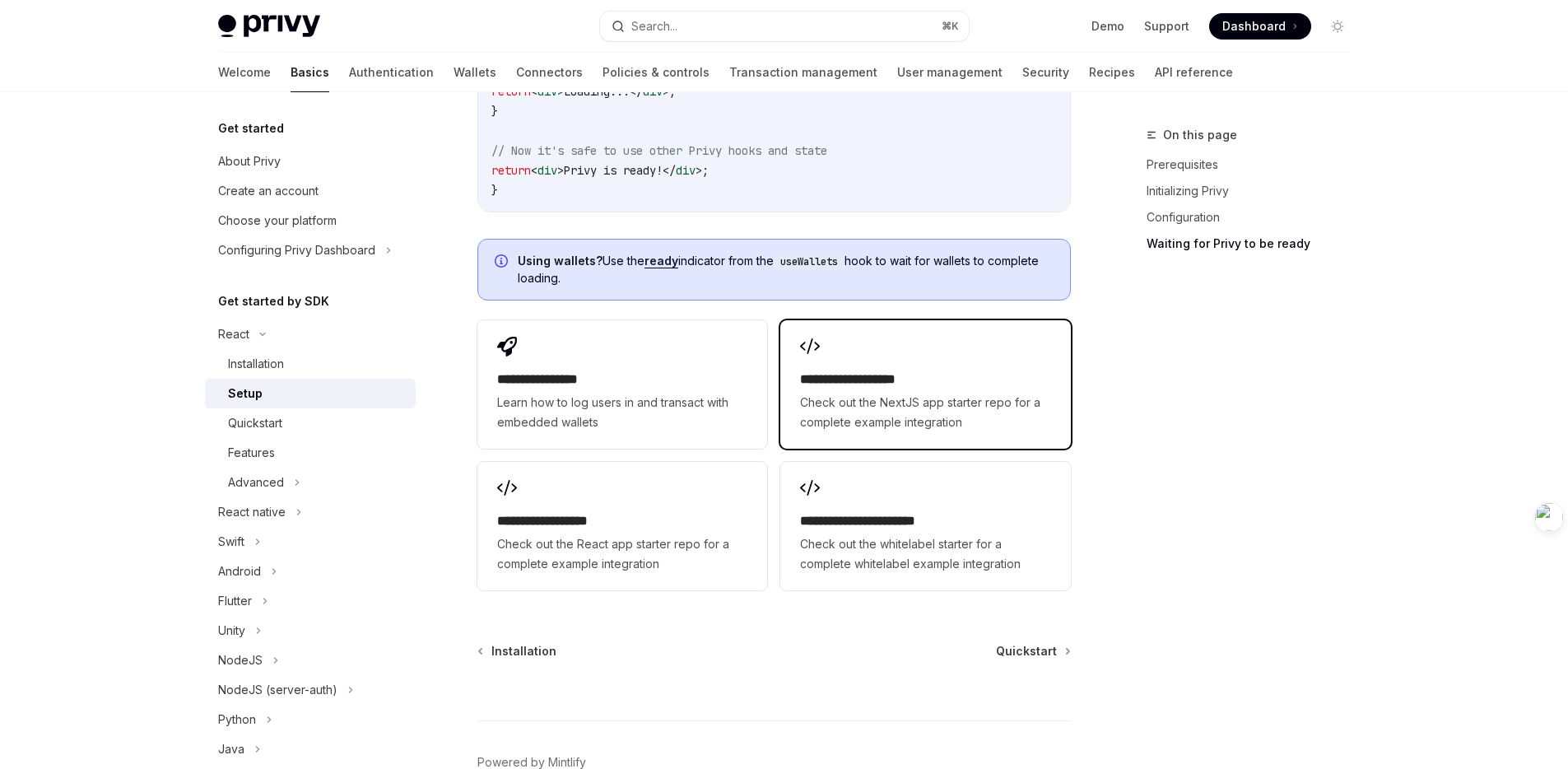
click at [904, 386] on h2 "**********" at bounding box center [925, 380] width 250 height 20
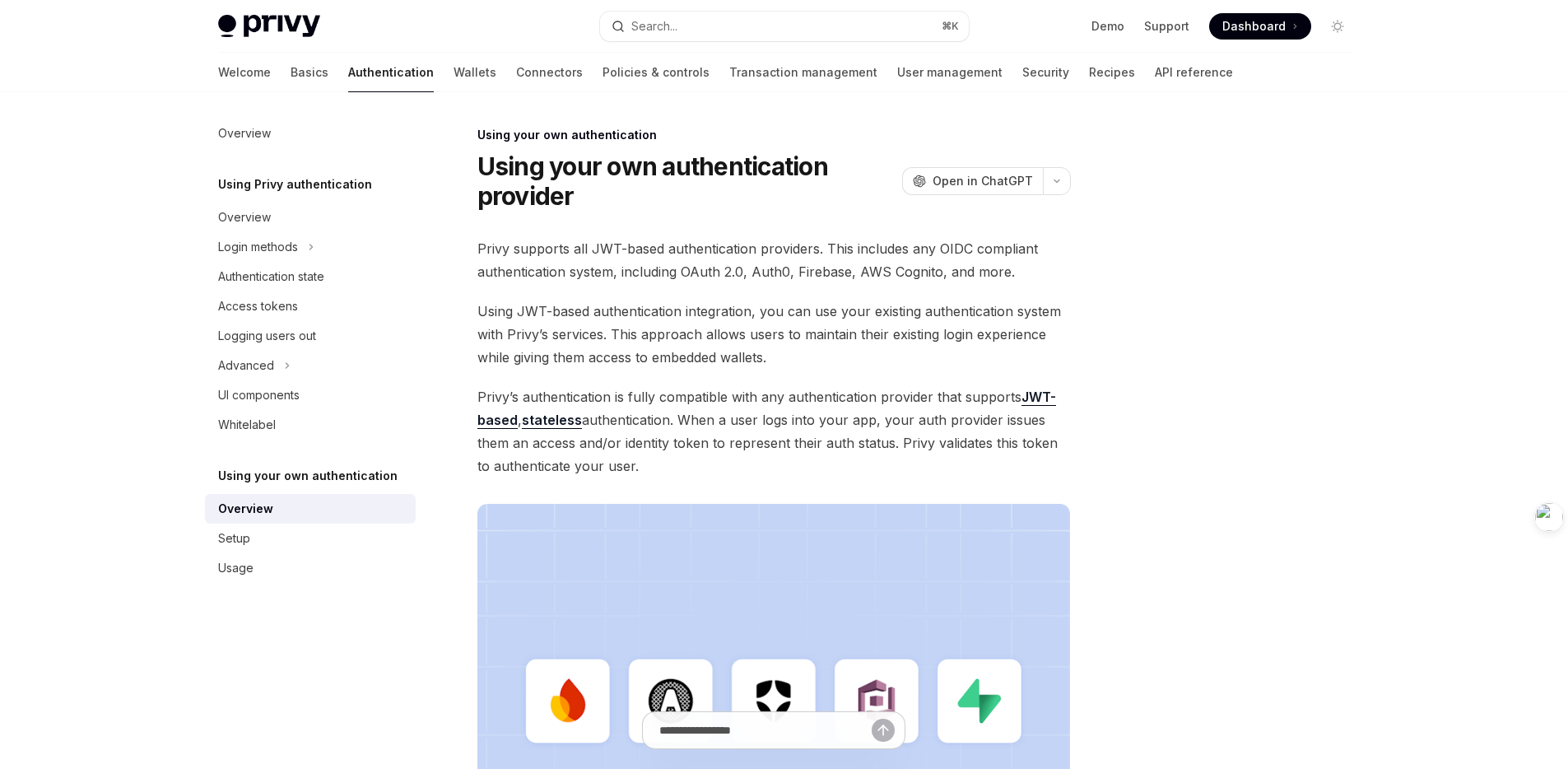
click at [709, 426] on span "Privy’s authentication is fully compatible with any authentication provider tha…" at bounding box center [774, 431] width 593 height 92
click at [728, 383] on div "Privy supports all JWT-based authentication providers. This includes any OIDC c…" at bounding box center [774, 582] width 593 height 691
